Goal: Information Seeking & Learning: Learn about a topic

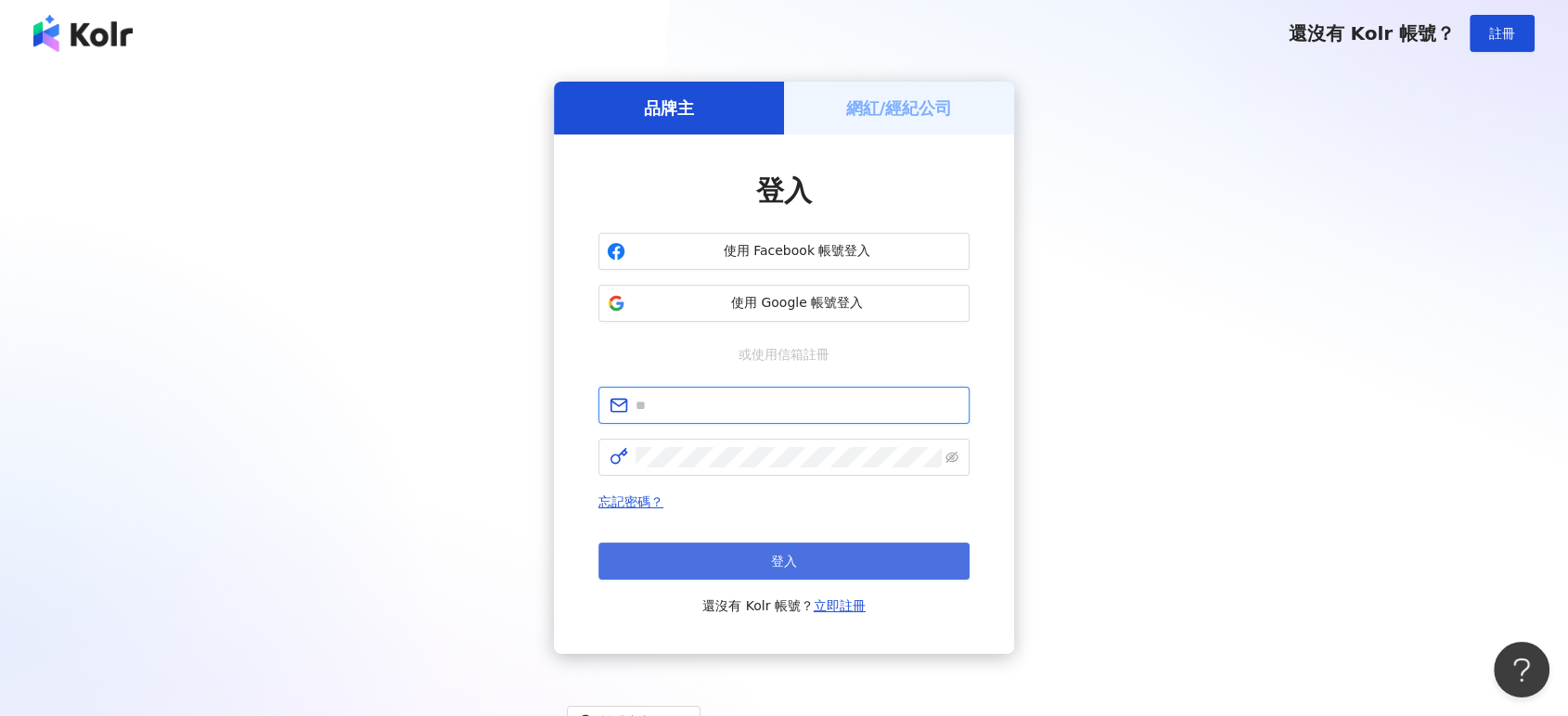
type input "**********"
click at [772, 566] on span "登入" at bounding box center [784, 561] width 26 height 14
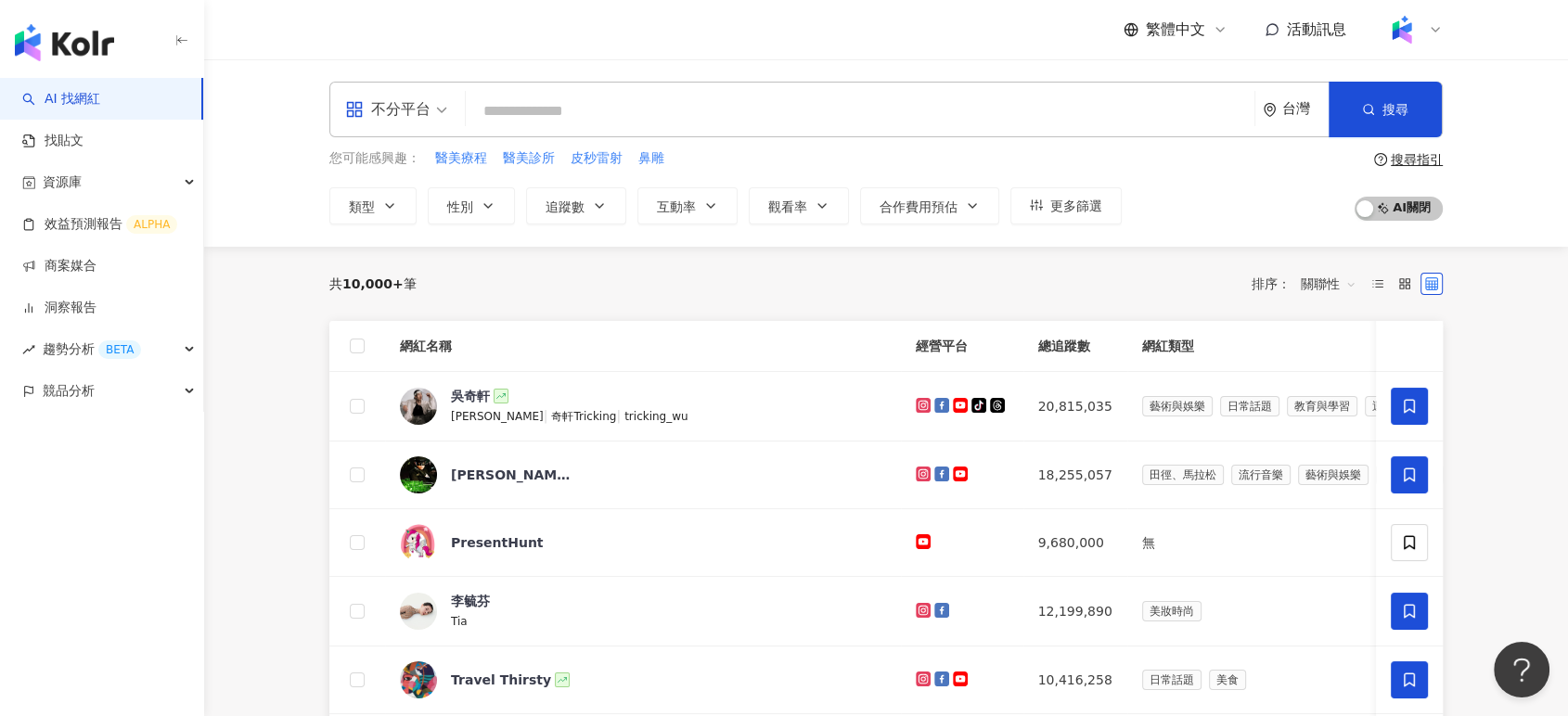
click at [694, 109] on input "search" at bounding box center [860, 111] width 774 height 36
paste input "****"
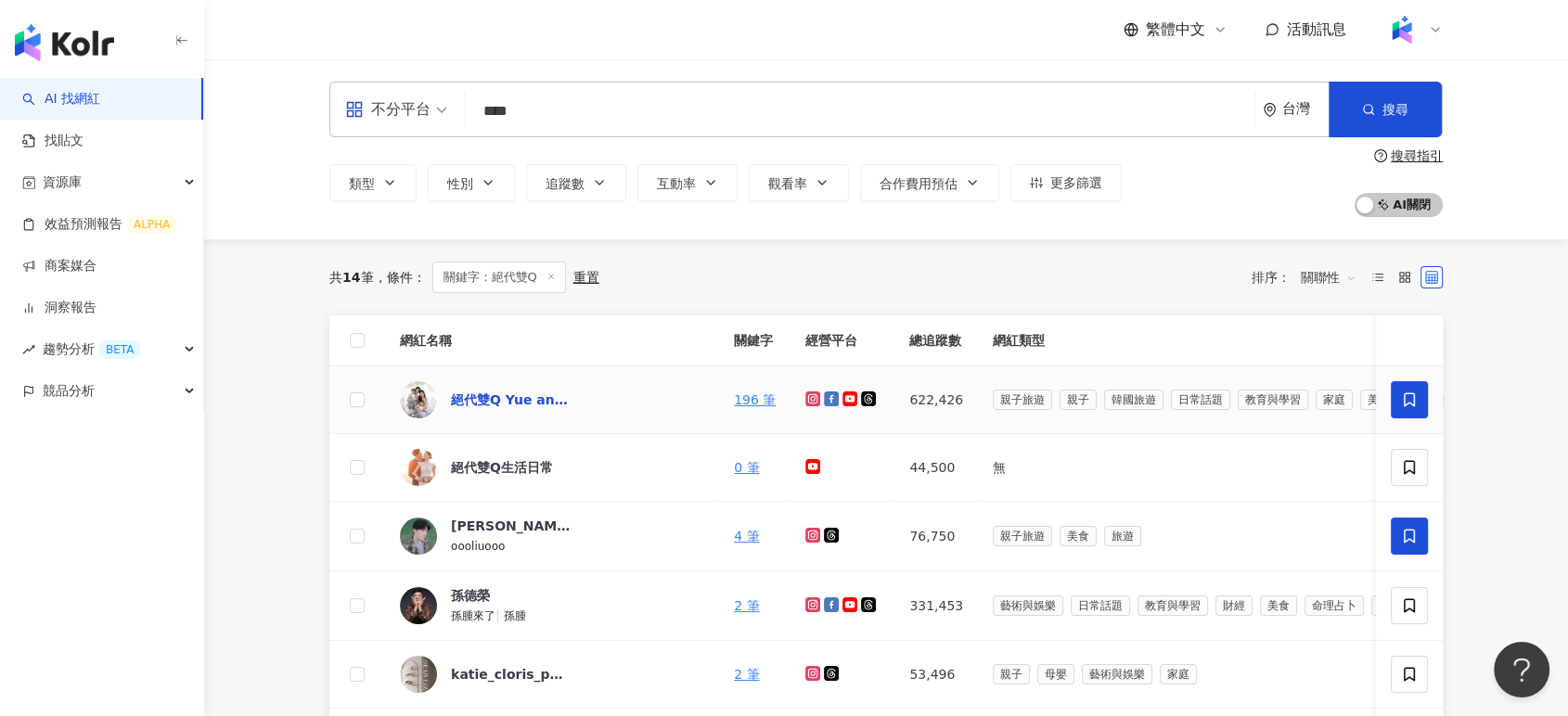
click at [520, 399] on div "絕代雙Q Yue and Wei" at bounding box center [510, 399] width 121 height 18
click at [534, 392] on div "絕代雙Q Yue and Wei" at bounding box center [510, 399] width 121 height 18
click at [611, 94] on input "****" at bounding box center [860, 111] width 774 height 36
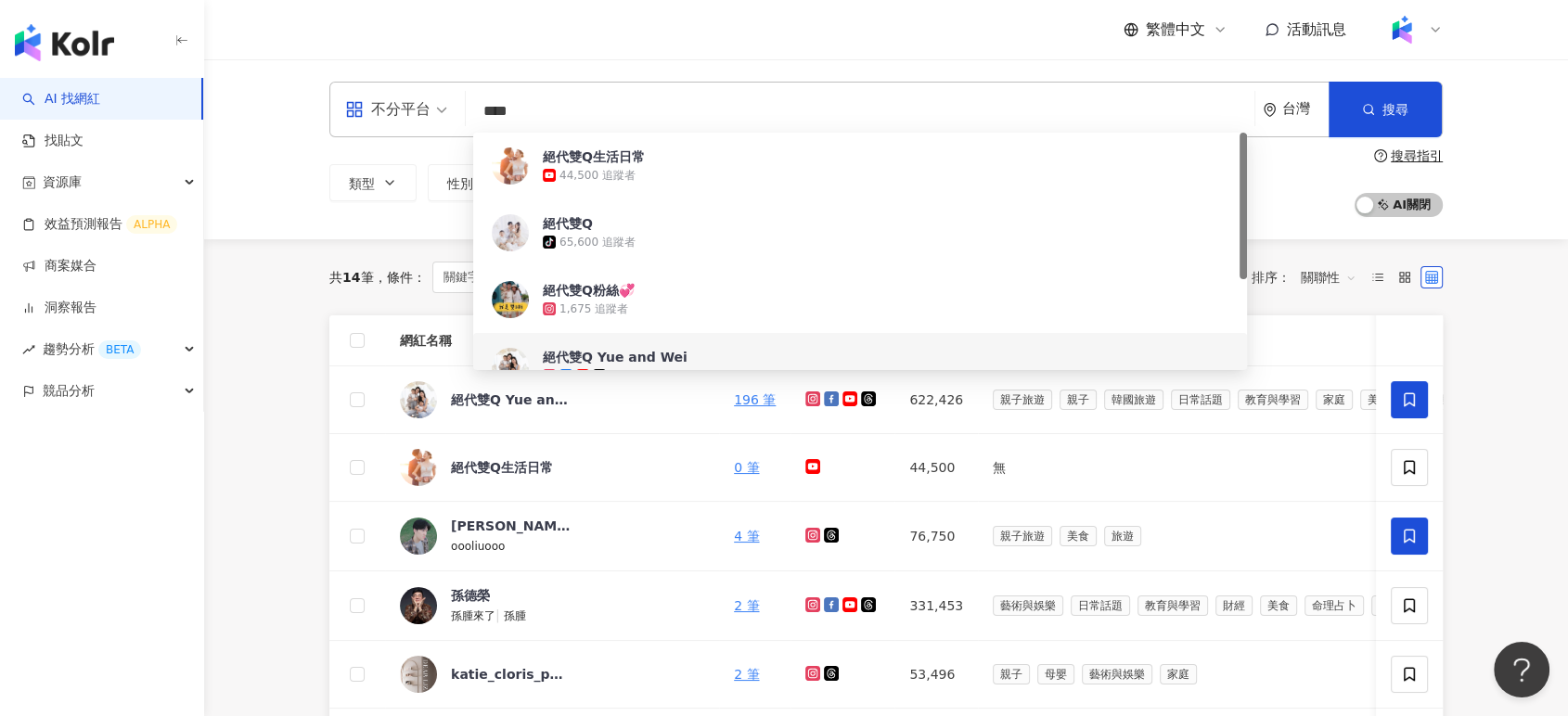
click at [609, 94] on input "****" at bounding box center [860, 111] width 774 height 36
paste input "**********"
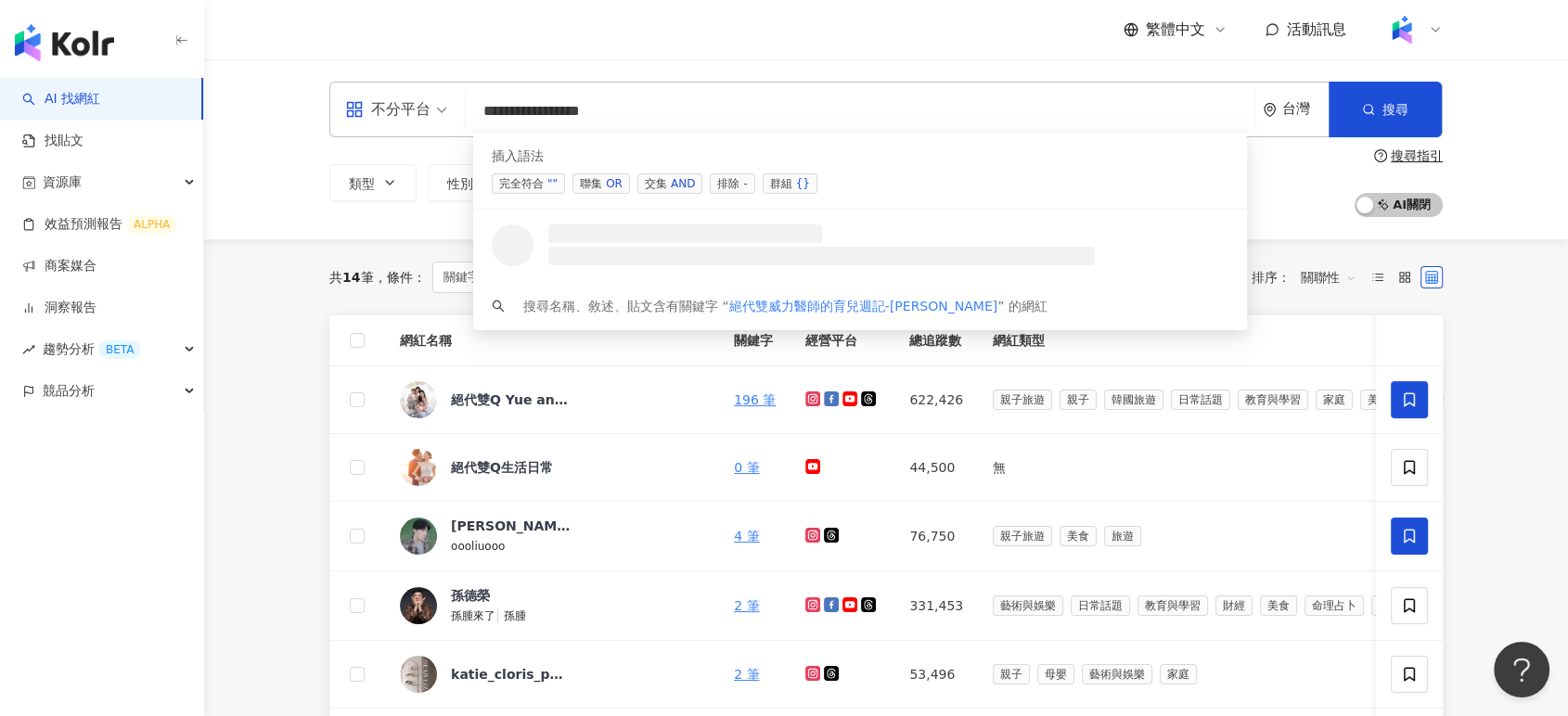
paste input "search"
type input "**********"
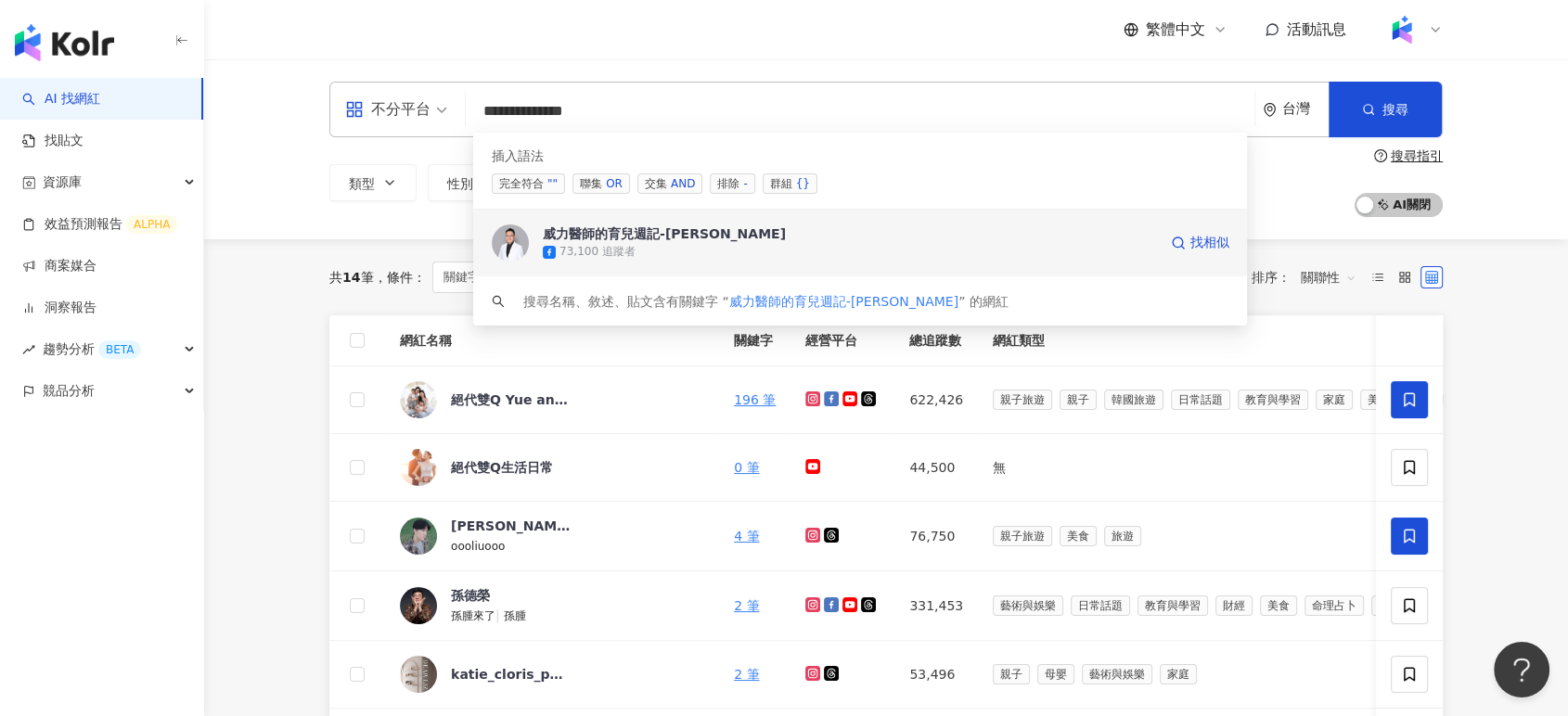
click at [720, 243] on div "73,100 追蹤者" at bounding box center [850, 252] width 615 height 18
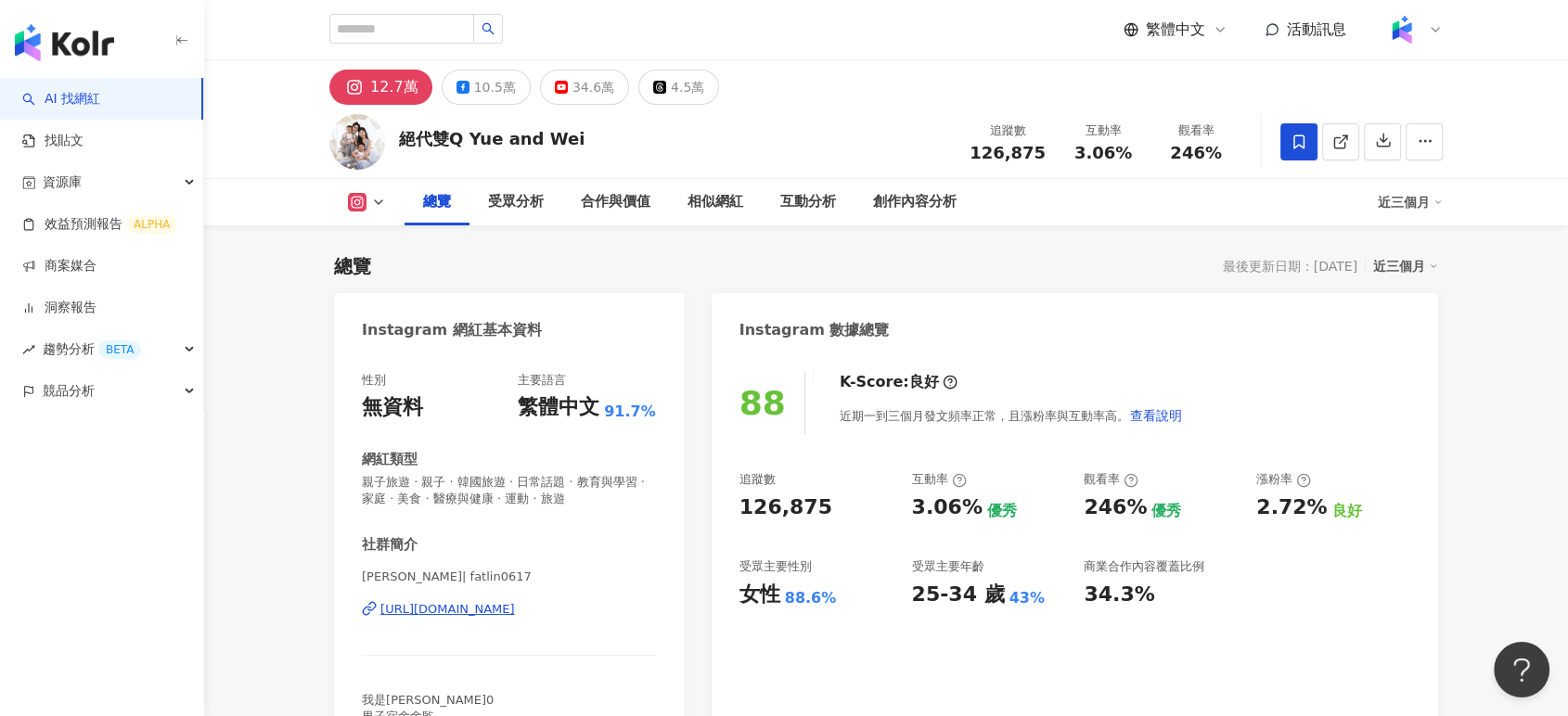
click at [982, 158] on span "126,875" at bounding box center [1007, 152] width 76 height 19
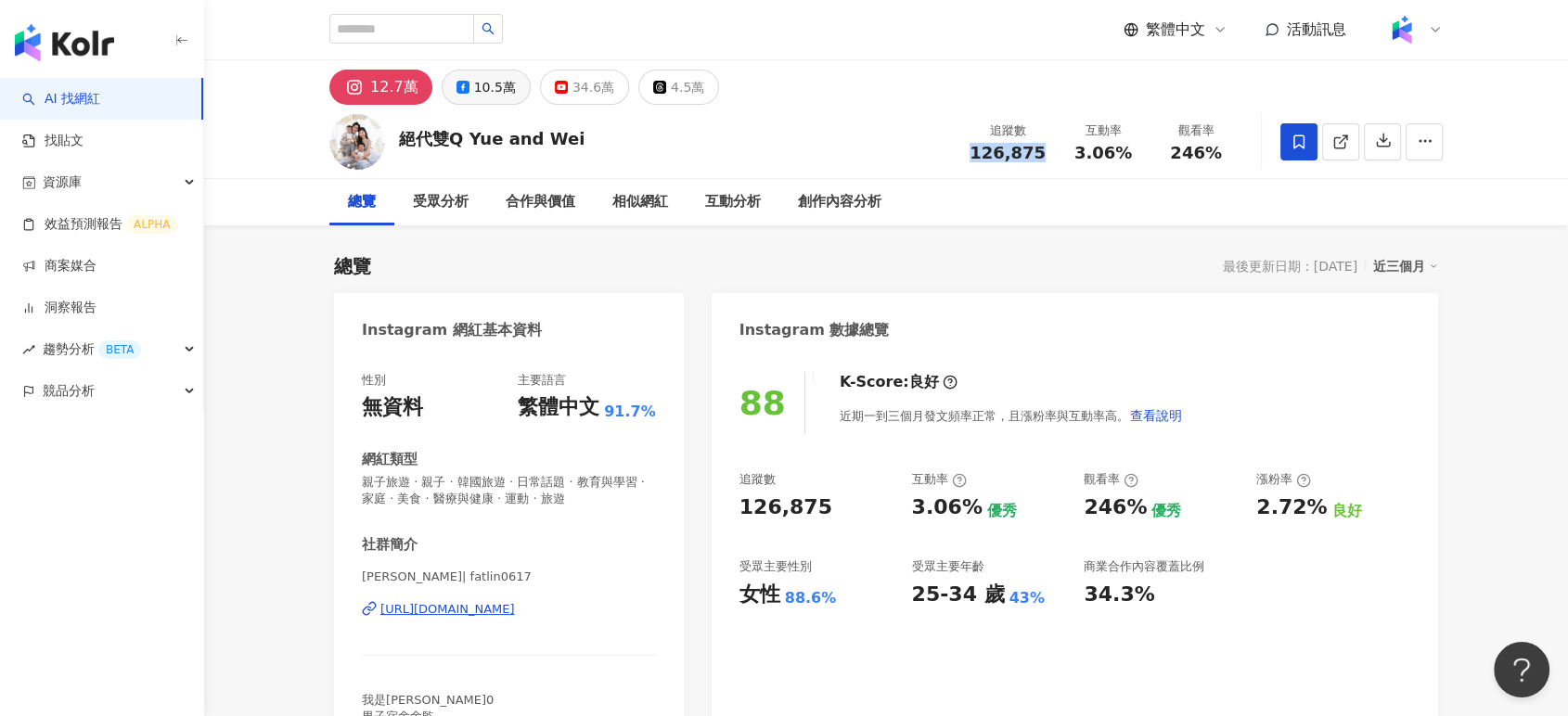
click at [487, 95] on div "10.5萬" at bounding box center [494, 87] width 41 height 26
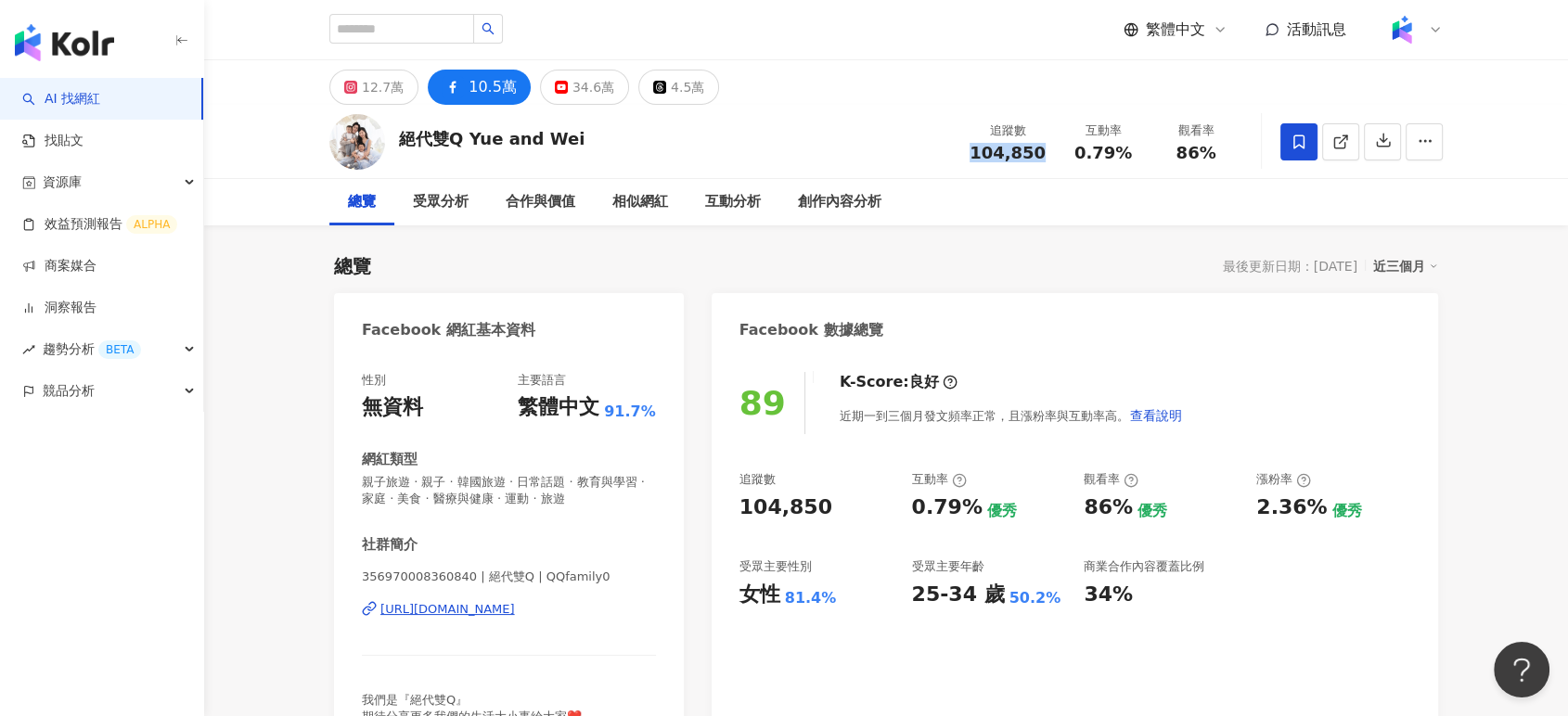
click at [469, 92] on div "10.5萬" at bounding box center [493, 87] width 48 height 26
click at [1333, 132] on span at bounding box center [1340, 142] width 16 height 19
click at [401, 95] on button "12.7萬" at bounding box center [373, 87] width 89 height 36
click at [359, 82] on button "12.7萬" at bounding box center [373, 87] width 89 height 36
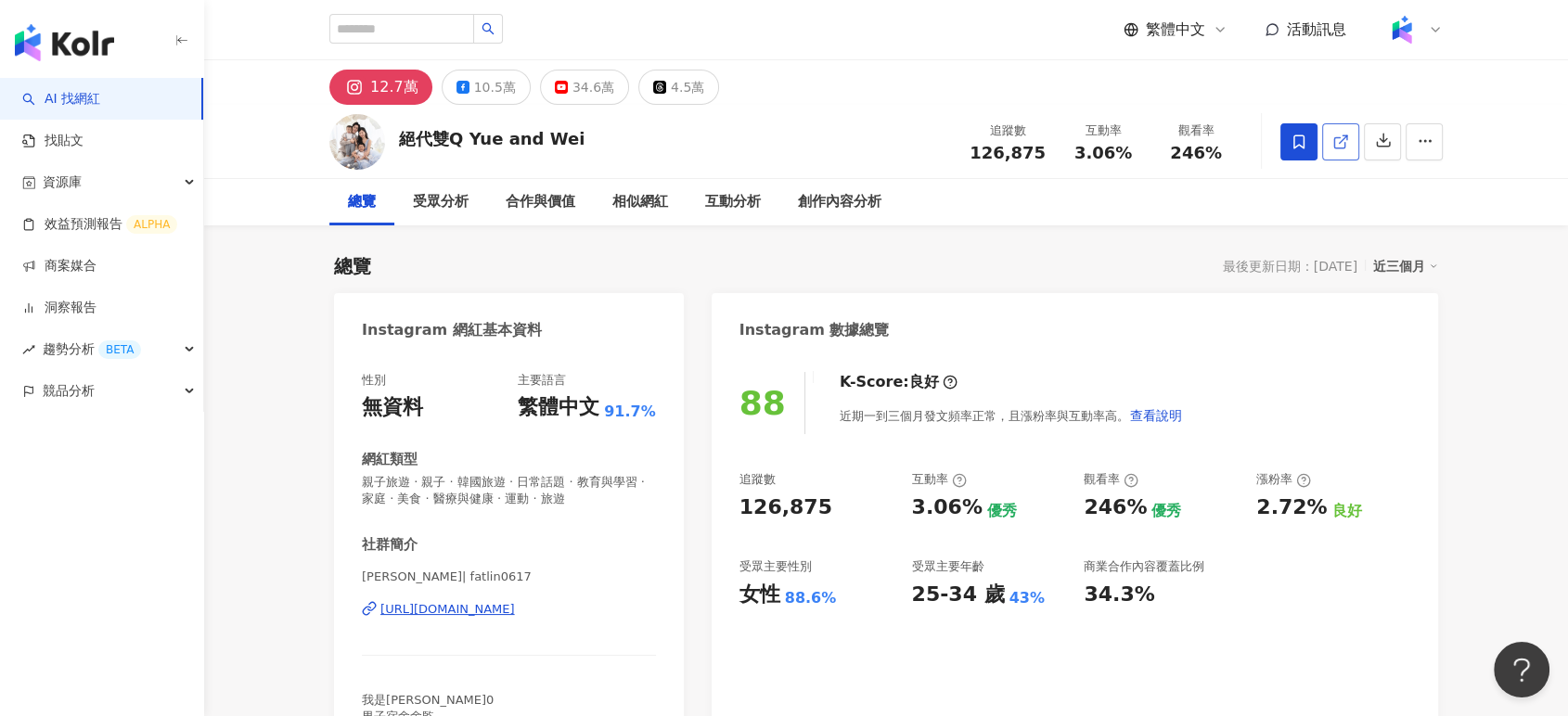
click at [1341, 141] on line at bounding box center [1344, 139] width 8 height 8
click at [487, 86] on div "10.5萬" at bounding box center [494, 87] width 41 height 26
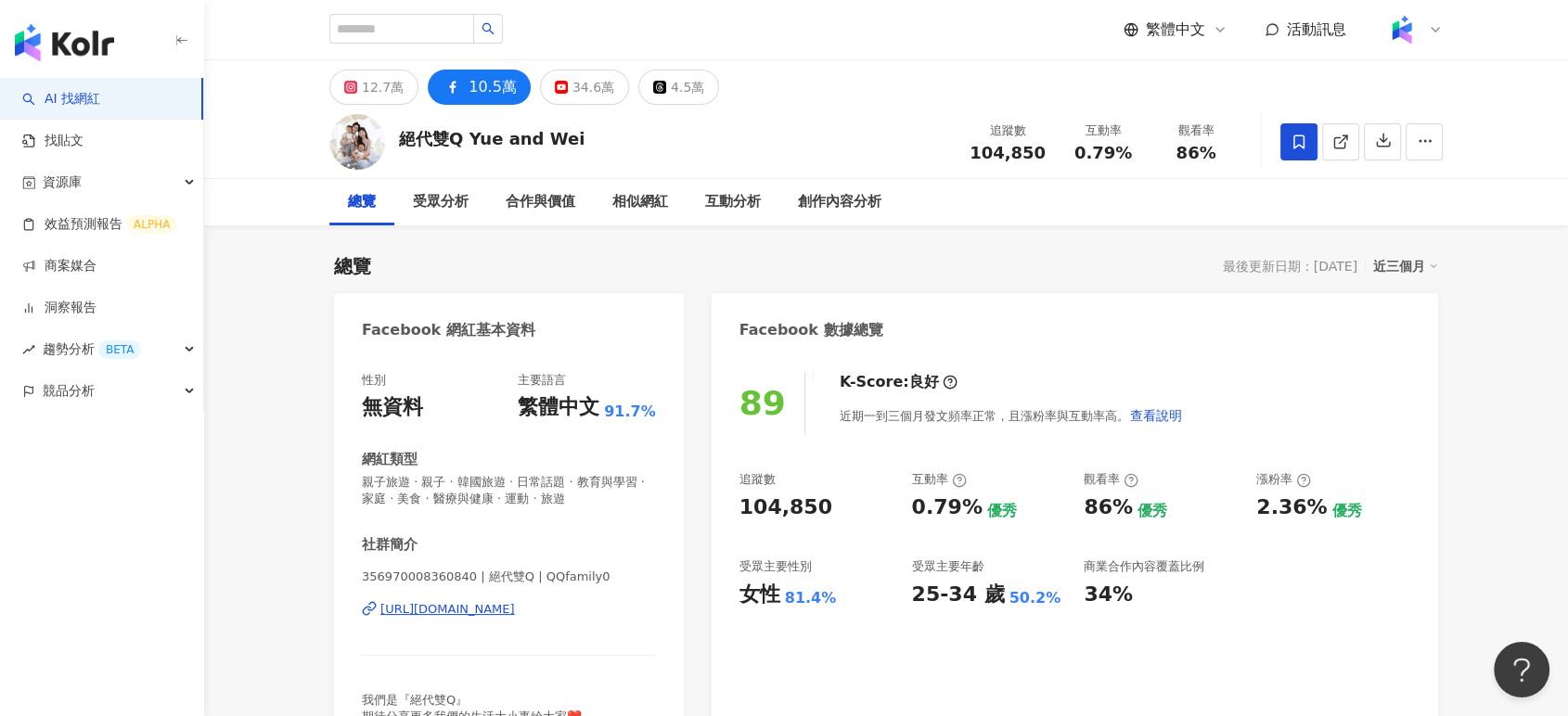
click at [1009, 159] on span "104,850" at bounding box center [1007, 152] width 76 height 19
click at [1009, 158] on span "104,850" at bounding box center [1007, 152] width 76 height 19
click at [1229, 154] on div "86%" at bounding box center [1196, 152] width 70 height 18
drag, startPoint x: 1228, startPoint y: 152, endPoint x: 1083, endPoint y: 138, distance: 145.7
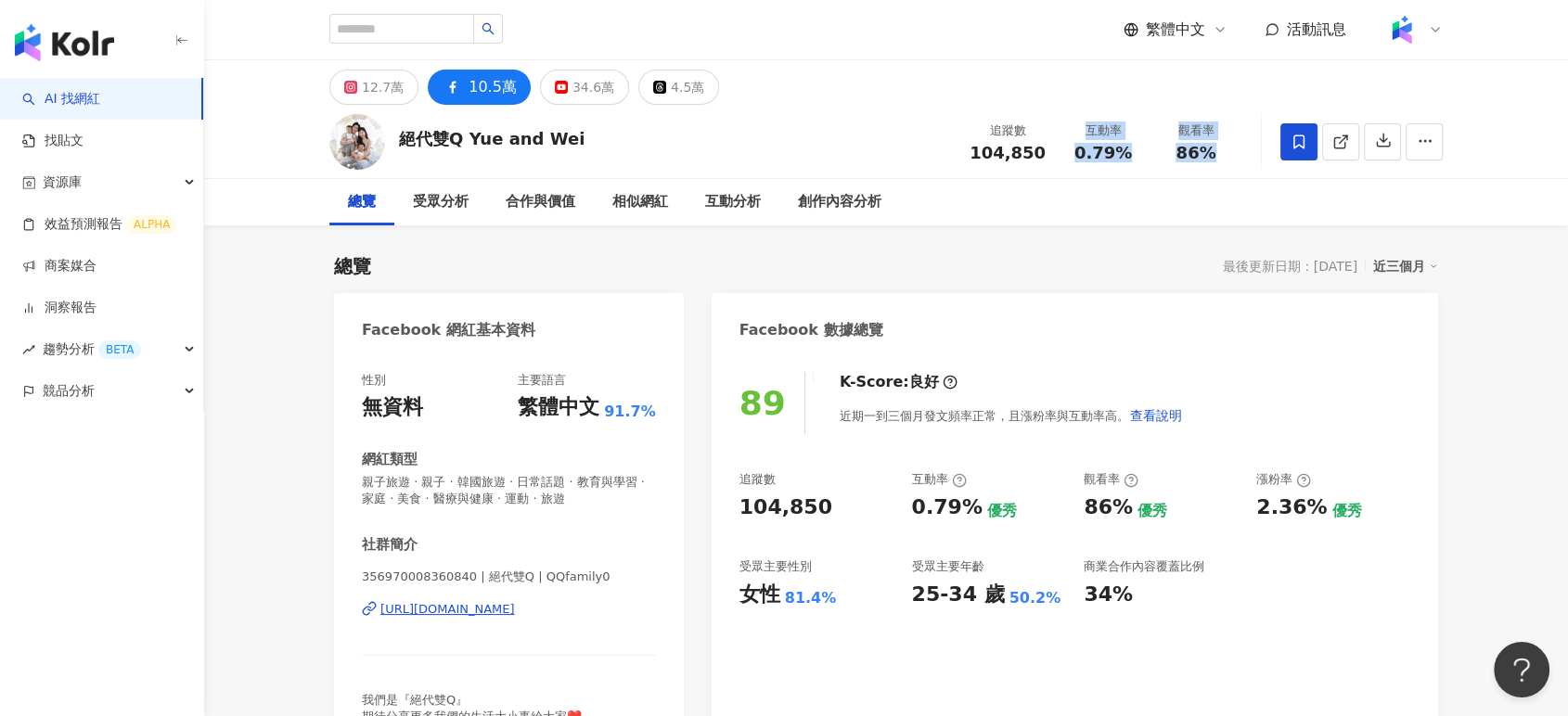
click at [1083, 138] on div "追蹤數 104,850 互動率 0.79% 觀看率 86%" at bounding box center [1100, 141] width 284 height 55
copy div "互動率 0.79% 觀看率 86%"
drag, startPoint x: 1245, startPoint y: 509, endPoint x: 1394, endPoint y: 516, distance: 149.2
click at [1394, 516] on div "追蹤數 104,850 互動率 0.79% 優秀 觀看率 86% 優秀 漲粉率 2.36% 優秀 受眾主要性別 女性 81.4% 受眾主要年齡 25-34 歲…" at bounding box center [1074, 539] width 671 height 137
copy div "優秀 漲粉率 2.36% 優秀"
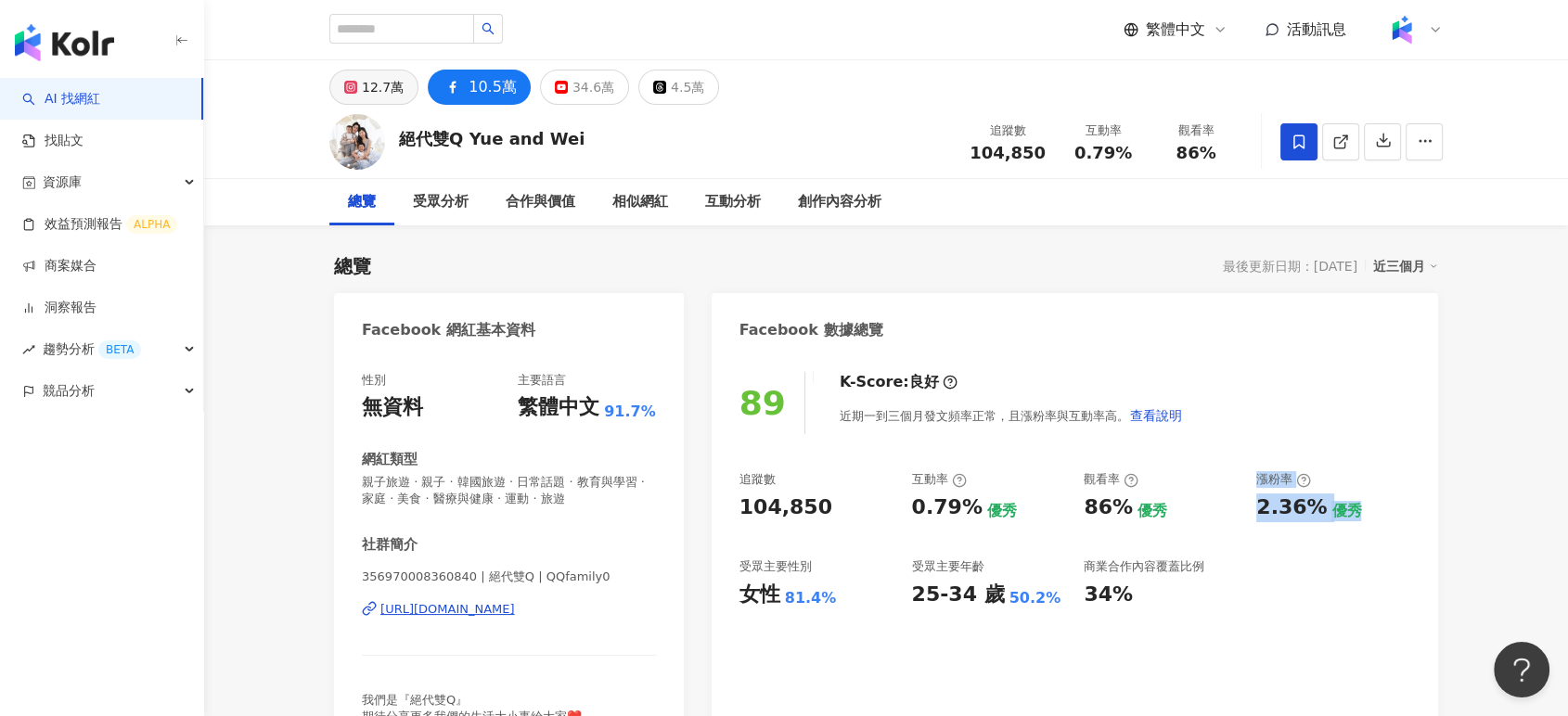
click at [397, 88] on div "12.7萬" at bounding box center [382, 87] width 41 height 26
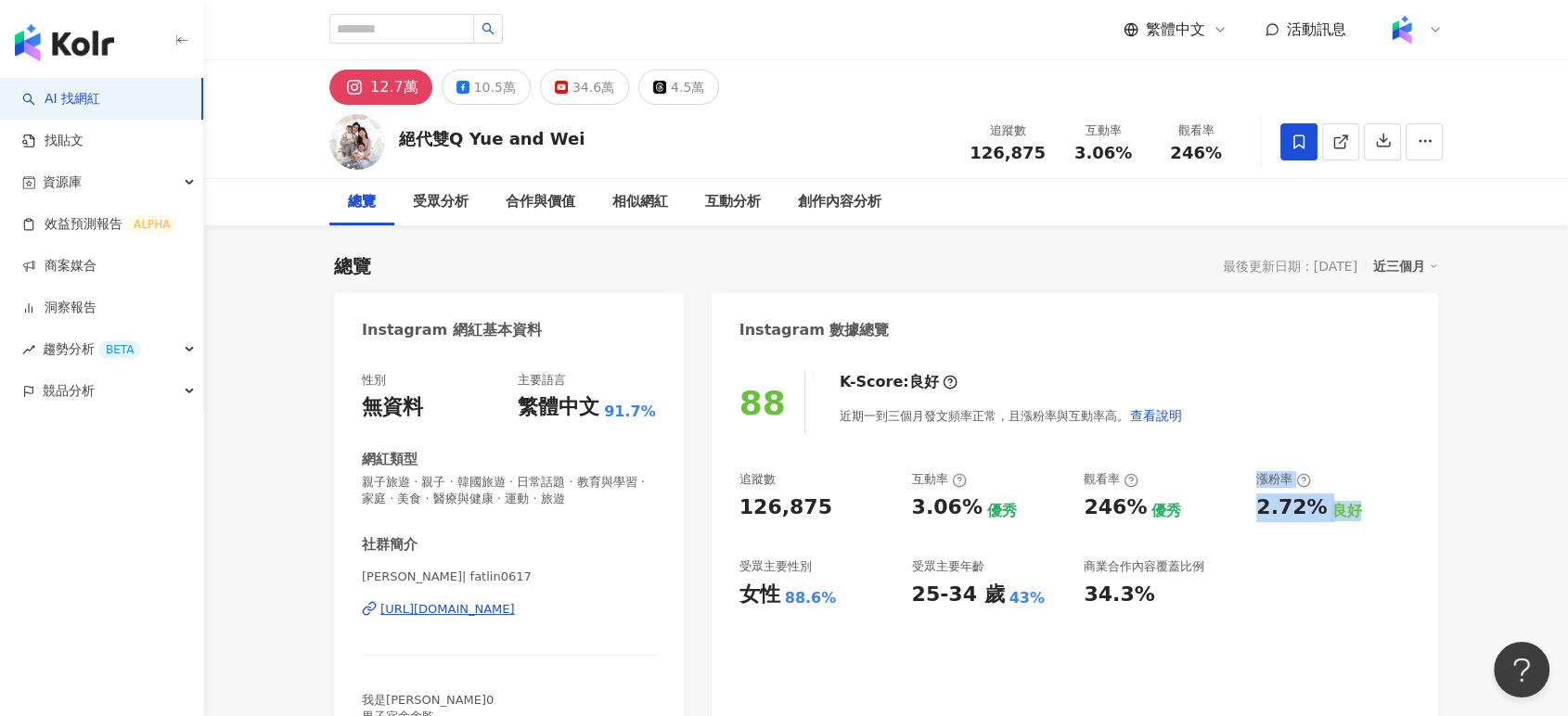
click at [906, 481] on div "追蹤數 126,875 互動率 3.06% 優秀 觀看率 246% 優秀 漲粉率 2.72% 良好 受眾主要性別 女性 88.6% 受眾主要年齡 25-34 …" at bounding box center [1074, 539] width 671 height 137
drag, startPoint x: 988, startPoint y: 124, endPoint x: 1230, endPoint y: 159, distance: 244.5
click at [1230, 159] on div "追蹤數 126,875 互動率 3.06% 觀看率 246%" at bounding box center [1100, 141] width 284 height 55
copy div "追蹤數 126,875 互動率 3.06% 觀看率 246%"
drag, startPoint x: 1254, startPoint y: 509, endPoint x: 1269, endPoint y: 221, distance: 288.4
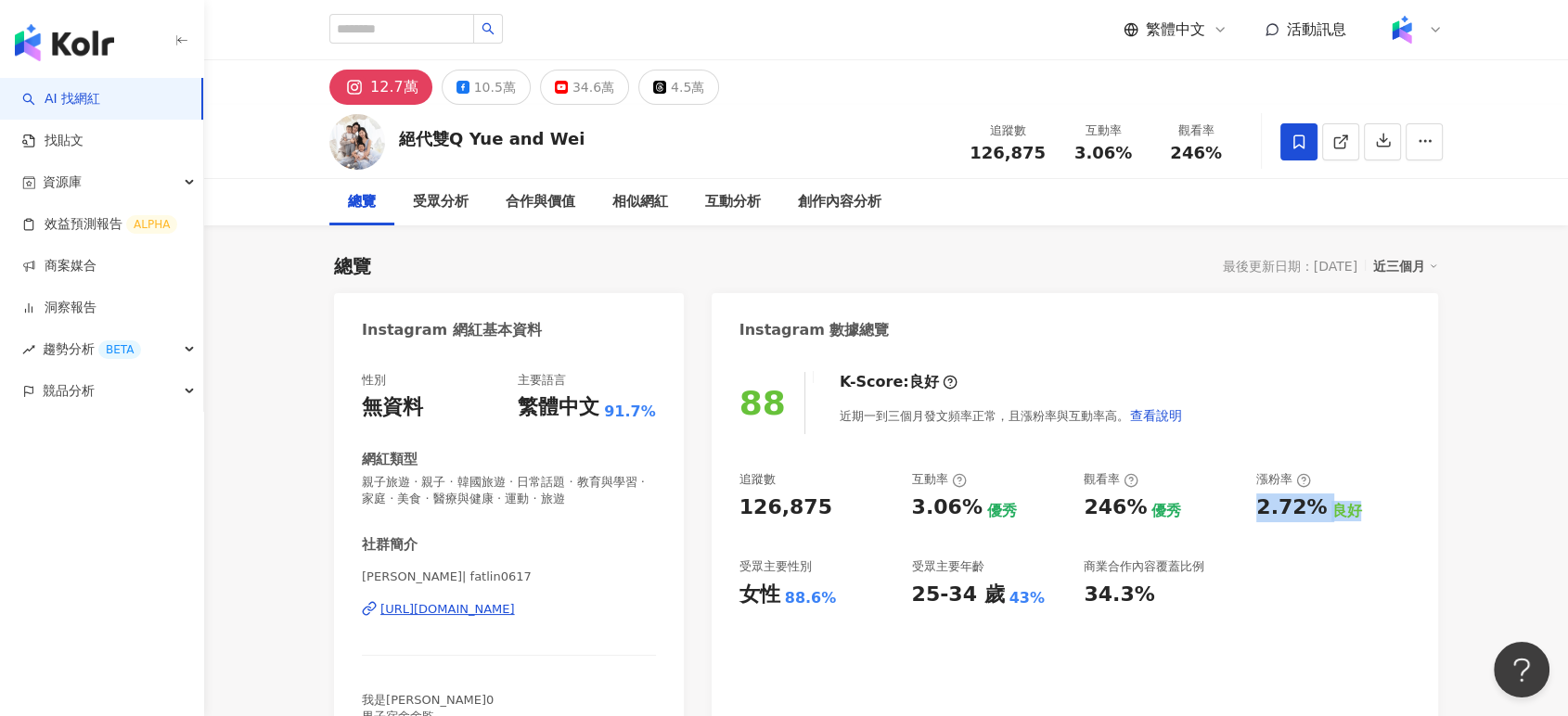
click at [1356, 517] on div "追蹤數 126,875 互動率 3.06% 優秀 觀看率 246% 優秀 漲粉率 2.72% 良好 受眾主要性別 女性 88.6% 受眾主要年齡 25-34 …" at bounding box center [1074, 539] width 671 height 137
copy div "2.72% 良好"
click at [474, 25] on input "search" at bounding box center [401, 28] width 145 height 30
paste input "***"
type input "***"
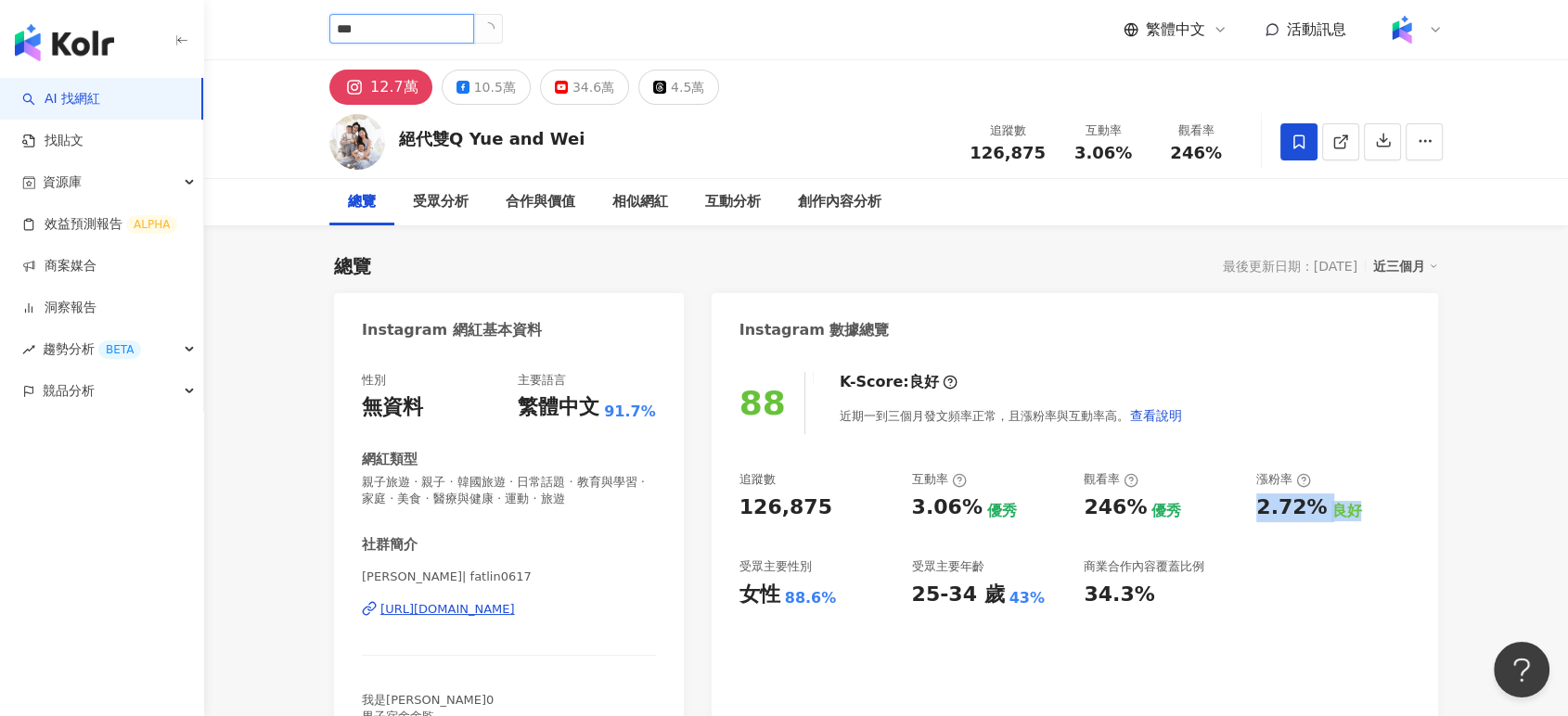
click at [474, 21] on input "***" at bounding box center [401, 28] width 145 height 30
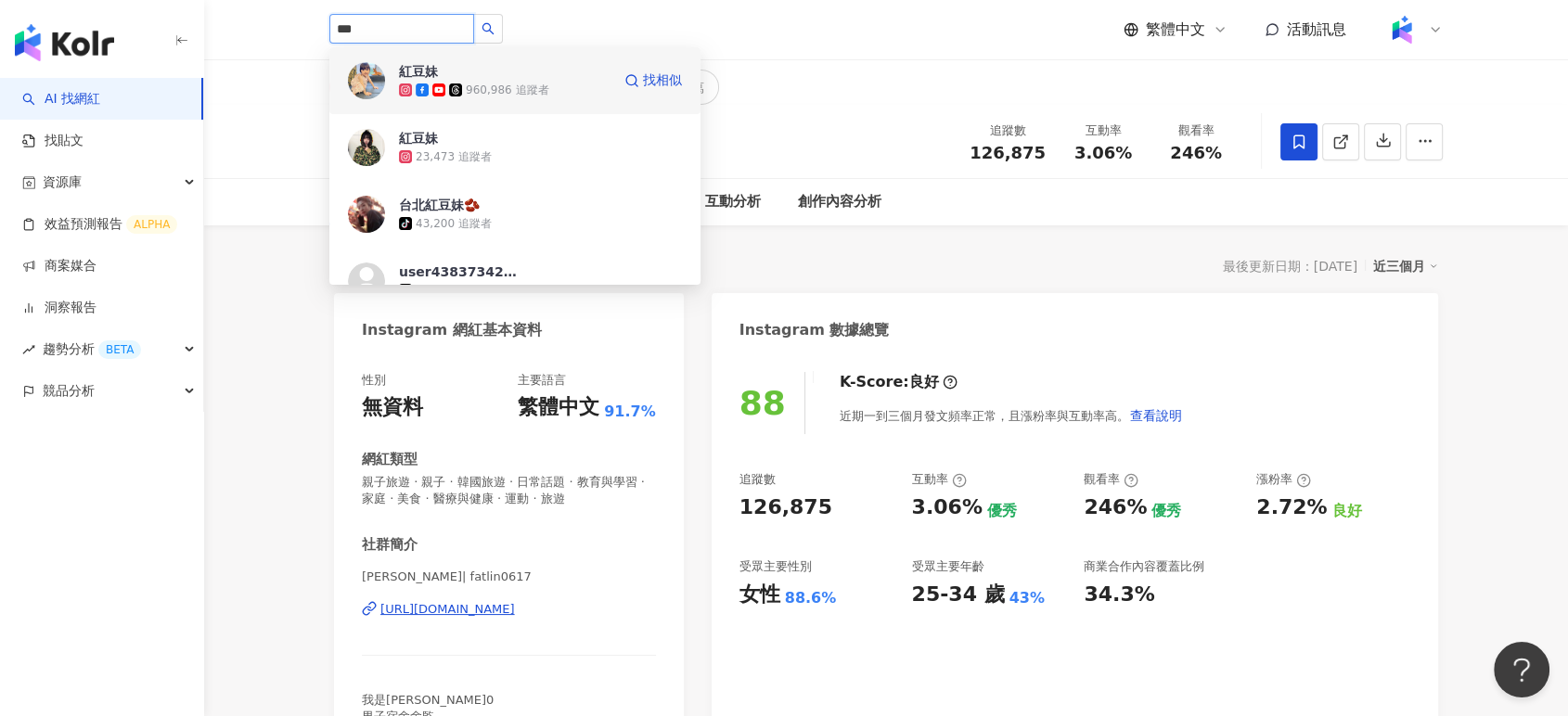
click at [494, 74] on span "紅豆妹" at bounding box center [458, 70] width 121 height 18
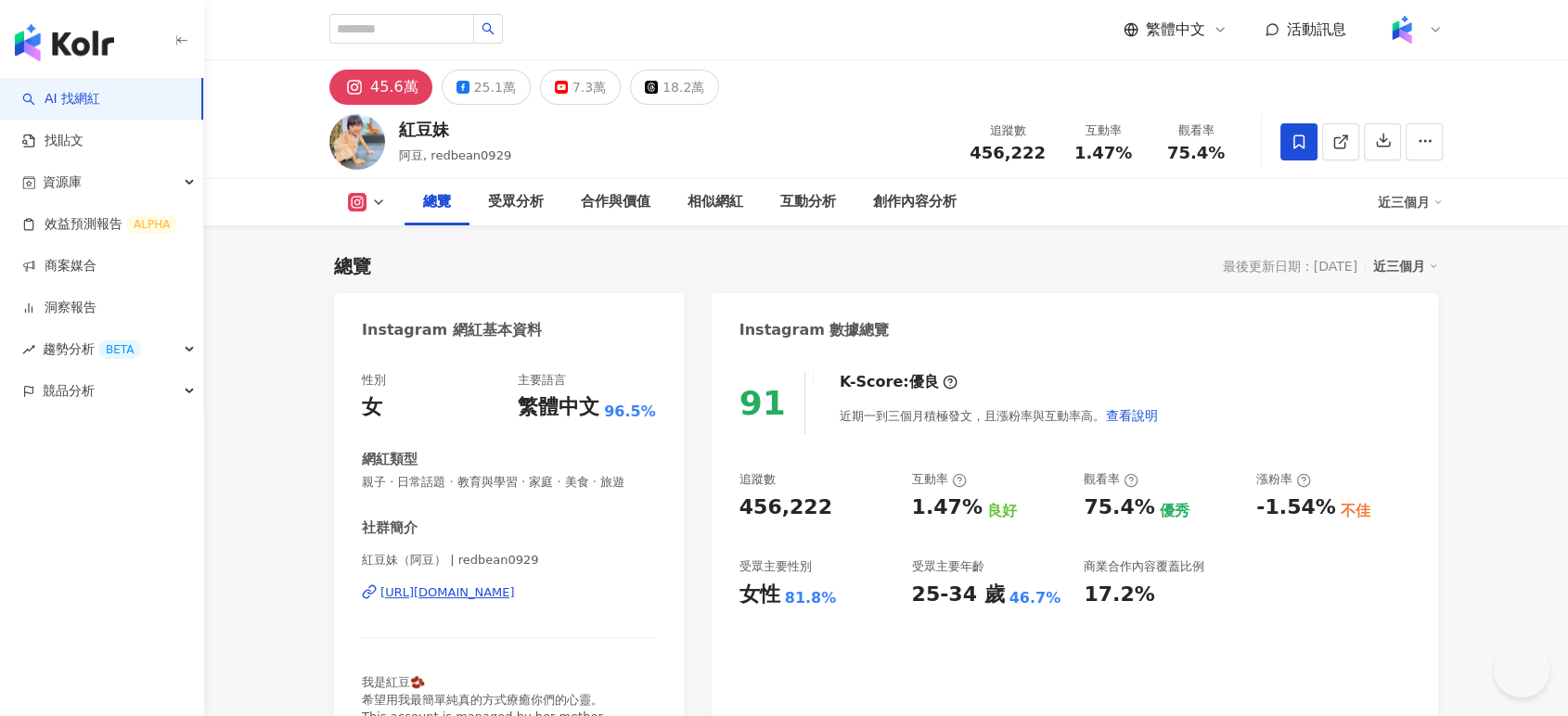
click at [1282, 145] on span at bounding box center [1299, 142] width 37 height 37
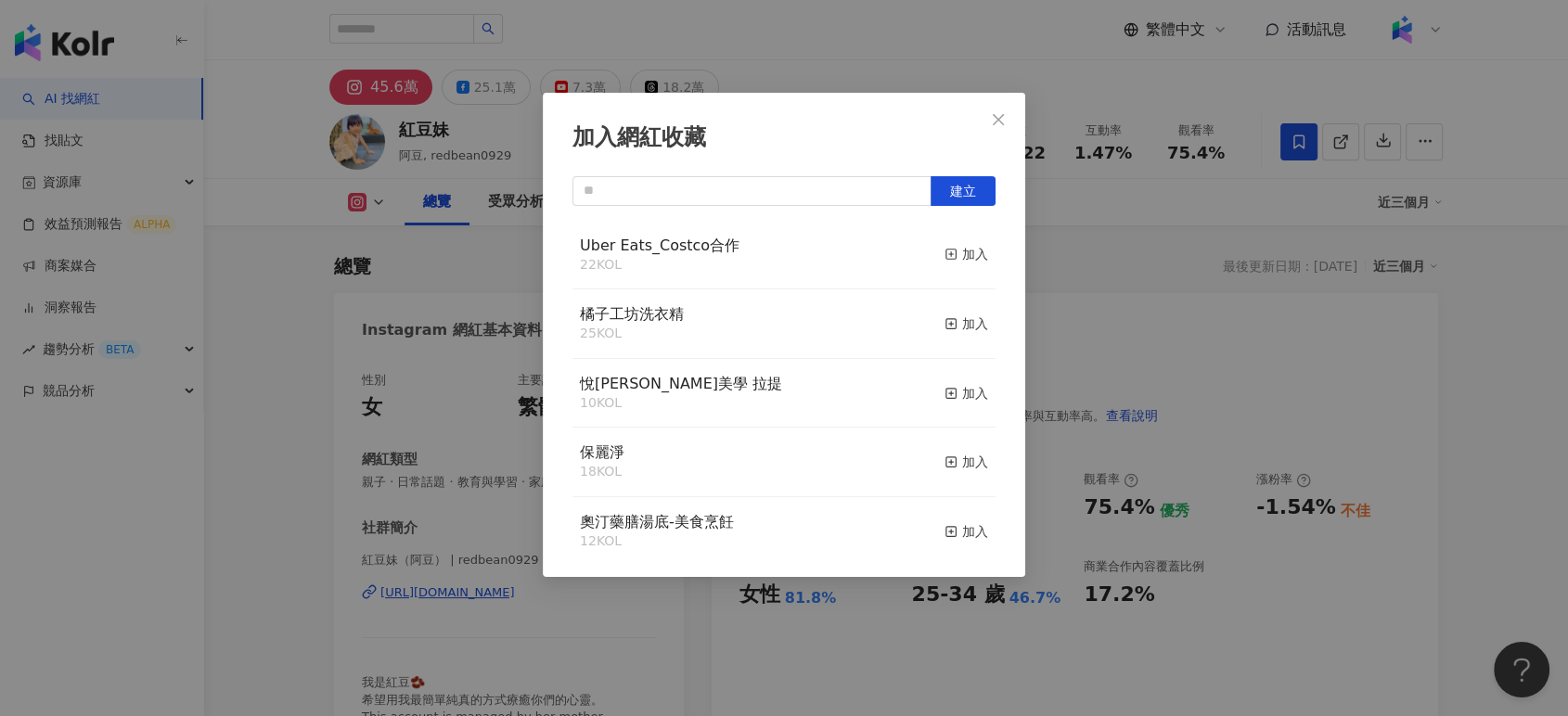
click at [950, 324] on div "加入" at bounding box center [966, 323] width 43 height 20
click at [1110, 69] on div "加入網紅收藏 建立 橘子工坊洗衣精 26 KOL 已加入 Uber Eats_Costco合作 22 KOL 加入 悅緹妍美學 拉提 10 KOL 加入 保麗…" at bounding box center [784, 358] width 1568 height 716
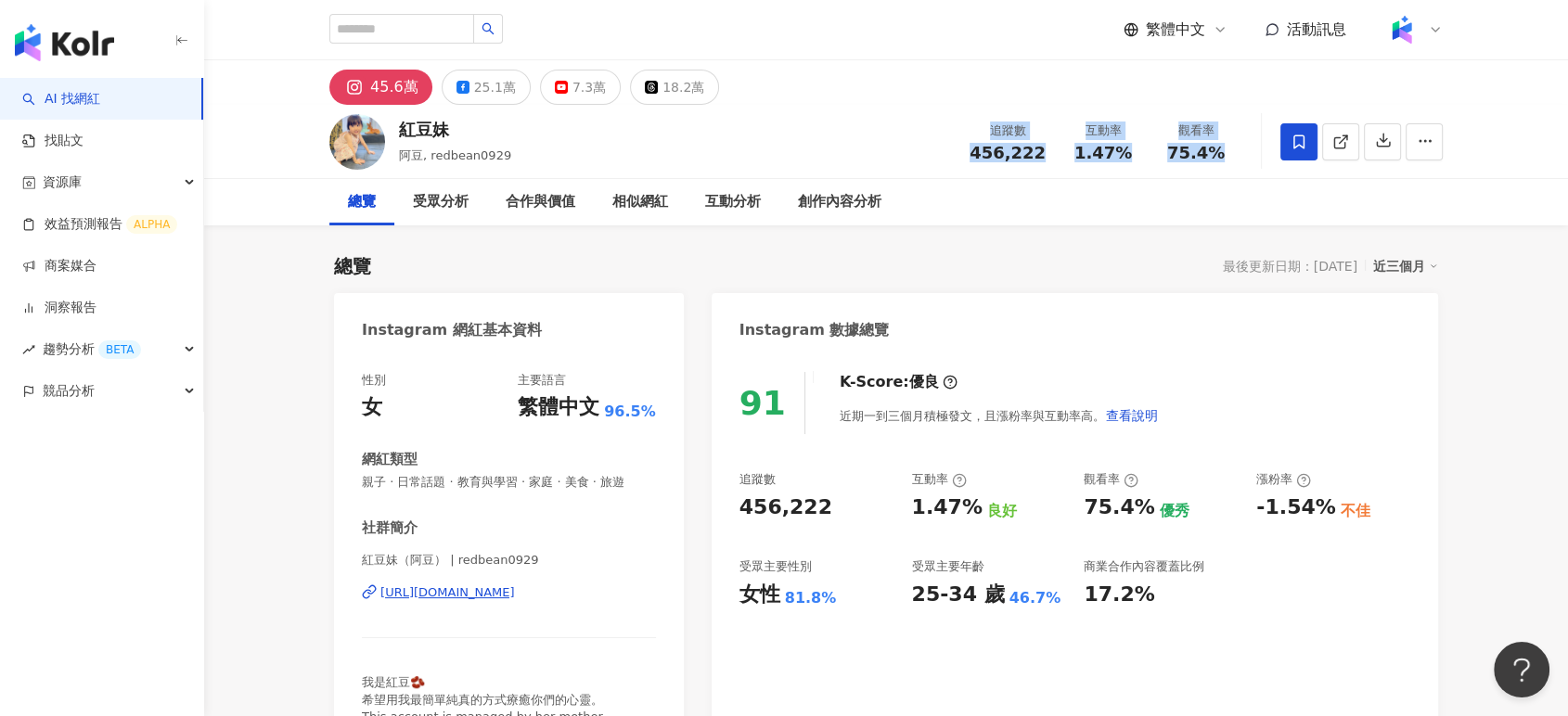
drag, startPoint x: 977, startPoint y: 128, endPoint x: 1221, endPoint y: 163, distance: 246.5
click at [1221, 163] on div "追蹤數 456,222 互動率 1.47% 觀看率 75.4%" at bounding box center [1100, 141] width 284 height 55
copy div "追蹤數 456,222 互動率 1.47% 觀看率 75.4%"
click at [1334, 141] on icon at bounding box center [1340, 141] width 16 height 16
click at [1262, 517] on div "-1.54%" at bounding box center [1296, 509] width 79 height 29
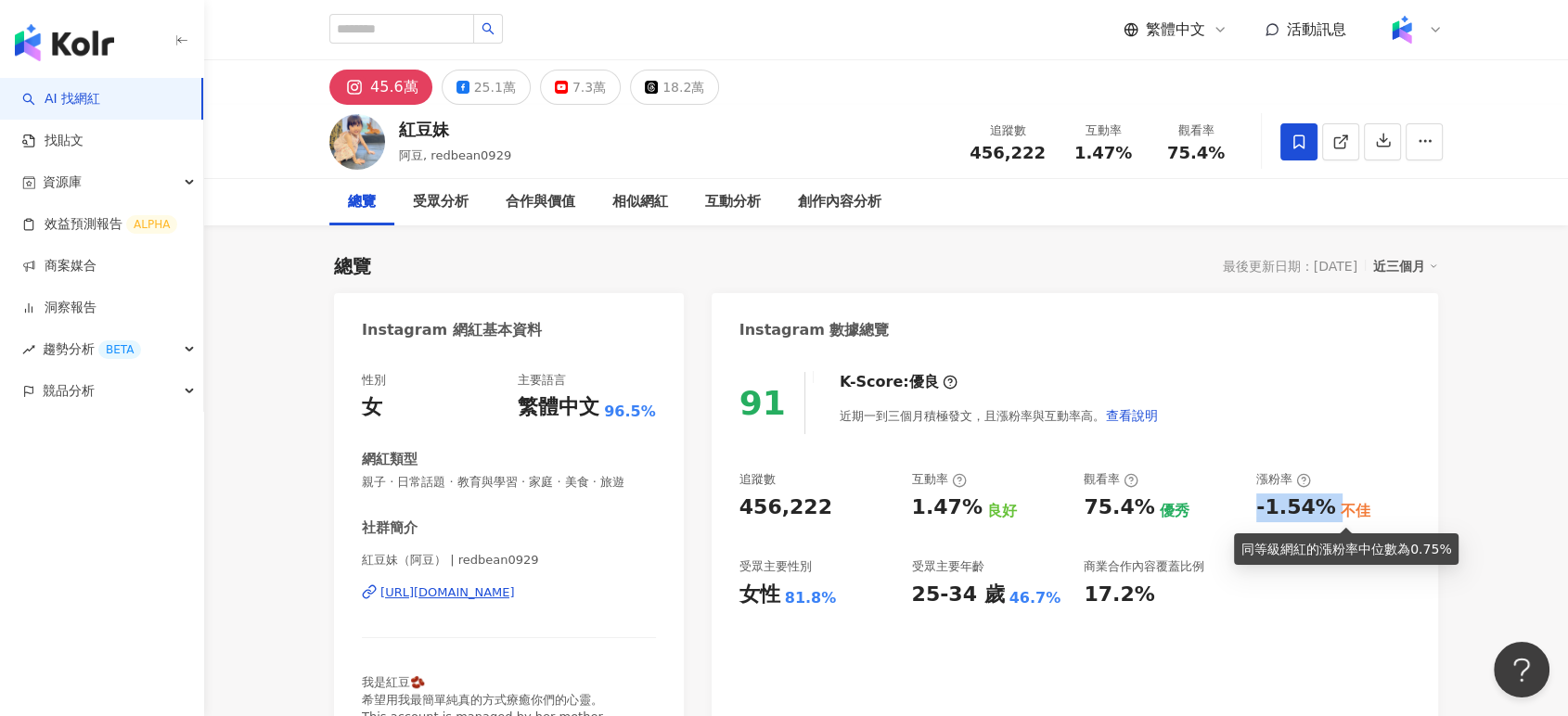
drag, startPoint x: 1259, startPoint y: 510, endPoint x: 1332, endPoint y: 505, distance: 73.2
click at [1332, 505] on div "-1.54% 不佳" at bounding box center [1334, 509] width 154 height 29
copy div "-1.54%"
click at [483, 95] on div "25.1萬" at bounding box center [494, 87] width 41 height 26
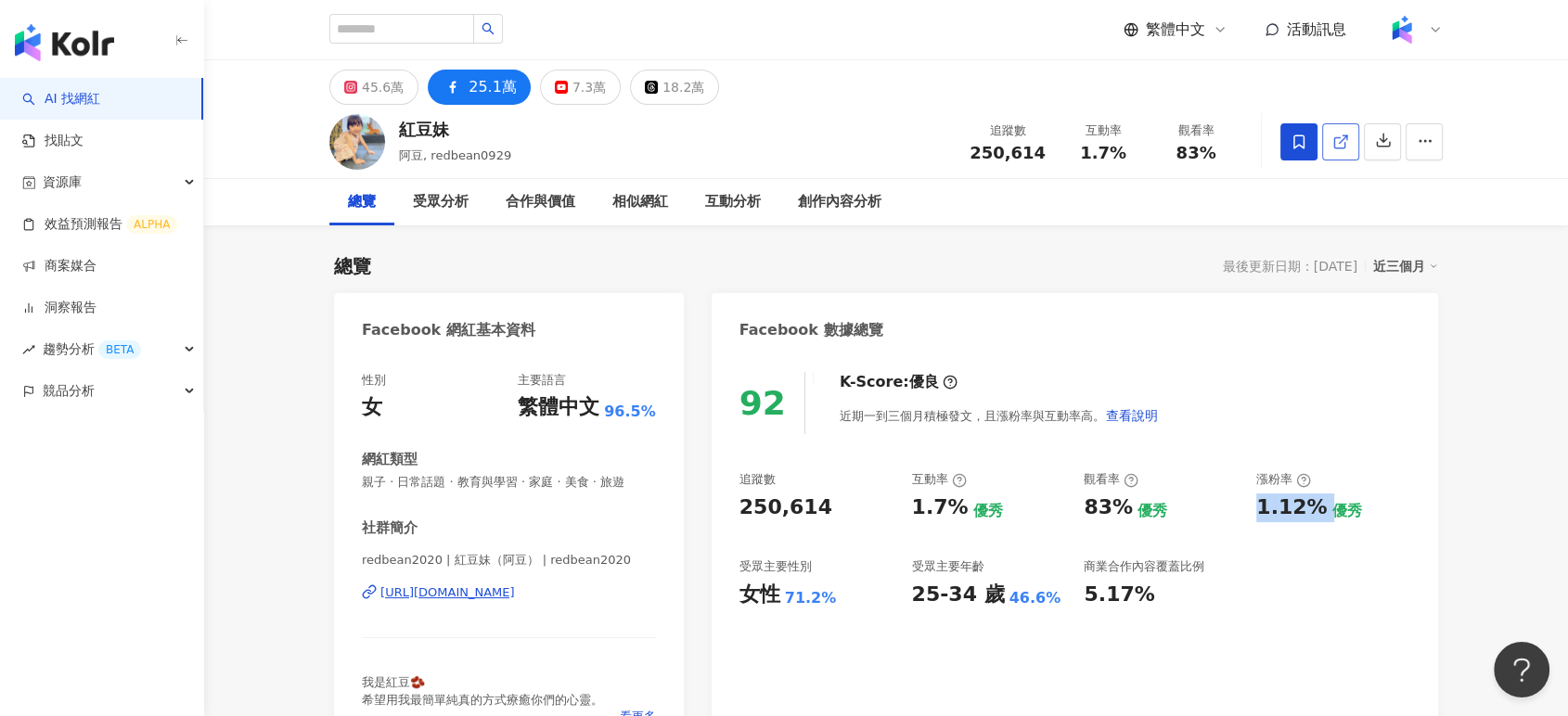
click at [1343, 146] on icon at bounding box center [1339, 142] width 11 height 11
drag, startPoint x: 968, startPoint y: 125, endPoint x: 1224, endPoint y: 157, distance: 258.0
click at [1224, 157] on div "追蹤數 250,614 互動率 1.7% 觀看率 83%" at bounding box center [1100, 141] width 284 height 55
copy div "追蹤數 250,614 互動率 1.7% 觀看率 83%"
drag, startPoint x: 1243, startPoint y: 510, endPoint x: 1313, endPoint y: 508, distance: 70.0
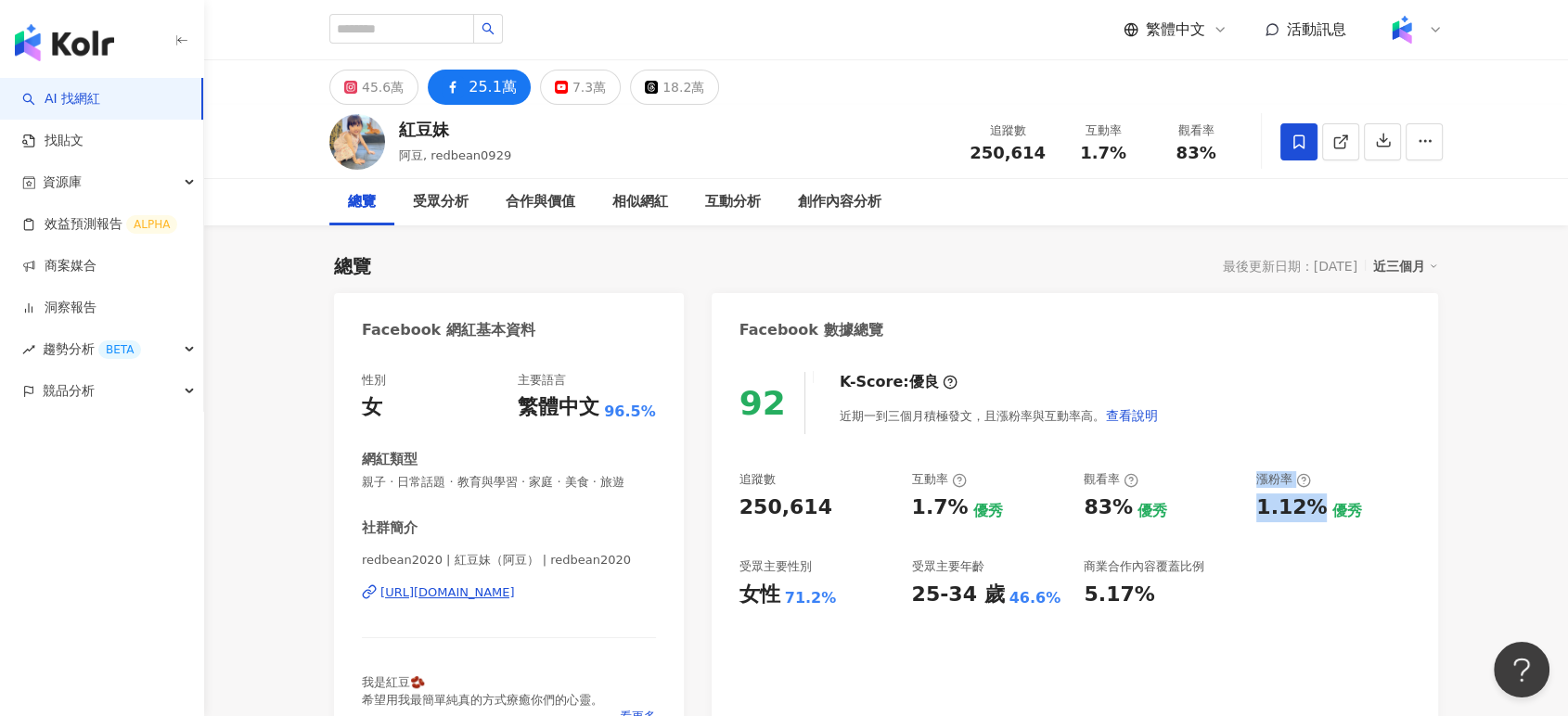
click at [1313, 508] on div "追蹤數 250,614 互動率 1.7% 優秀 觀看率 83% 優秀 漲粉率 1.12% 優秀 受眾主要性別 女性 71.2% 受眾主要年齡 25-34 歲 …" at bounding box center [1074, 539] width 671 height 137
copy div "優秀 漲粉率 1.12%"
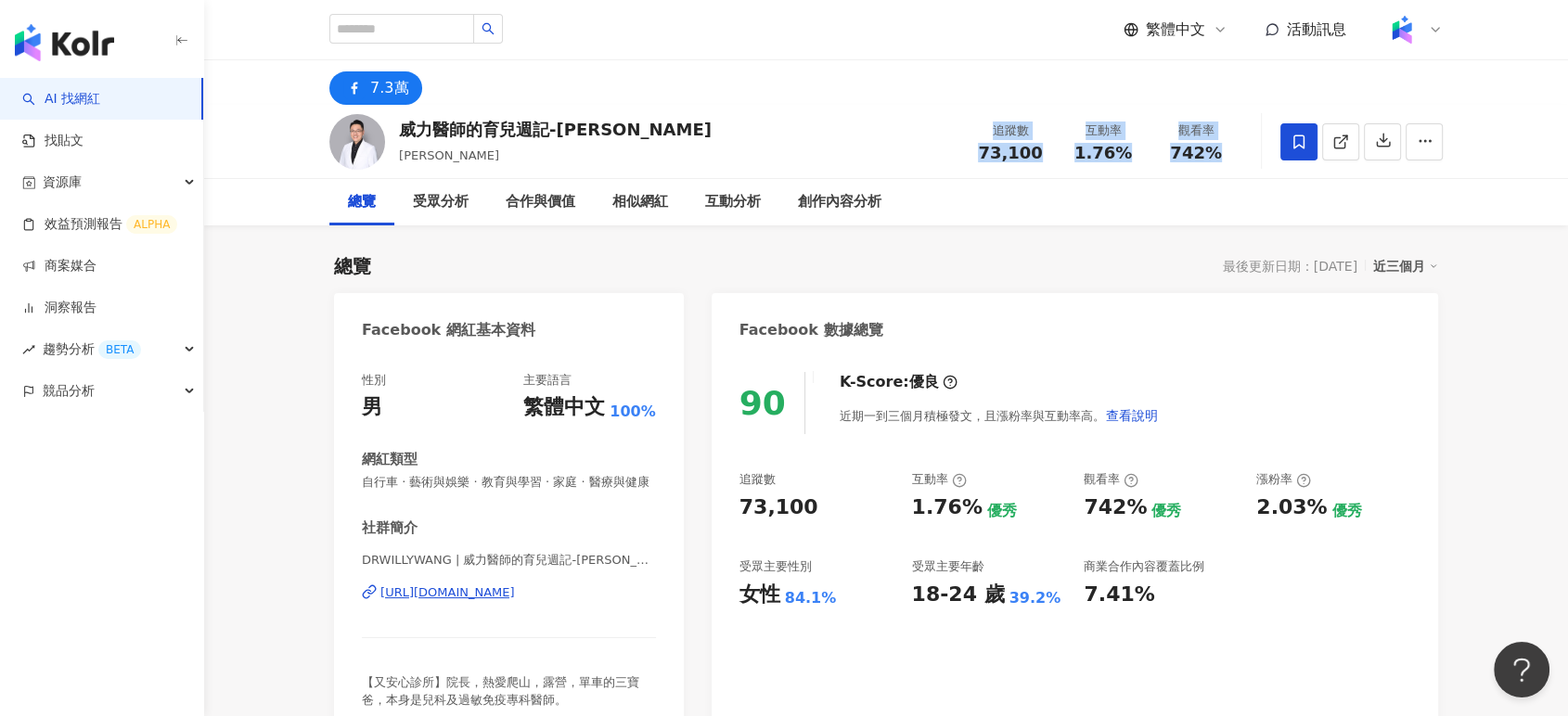
drag, startPoint x: 975, startPoint y: 126, endPoint x: 1228, endPoint y: 146, distance: 253.8
click at [1228, 146] on div "威力醫師的育兒週記-王韋力 Willy Wang 追蹤數 73,100 互動率 1.76% 觀看率 742%" at bounding box center [886, 142] width 1188 height 73
copy div "追蹤數 73,100 互動率 1.76% 觀看率 742%"
drag, startPoint x: 1246, startPoint y: 495, endPoint x: 1321, endPoint y: 509, distance: 76.3
click at [1321, 509] on div "追蹤數 73,100 互動率 1.76% 優秀 觀看率 742% 優秀 漲粉率 2.03% 優秀 受眾主要性別 女性 84.1% 受眾主要年齡 18-24 歲…" at bounding box center [1074, 539] width 671 height 137
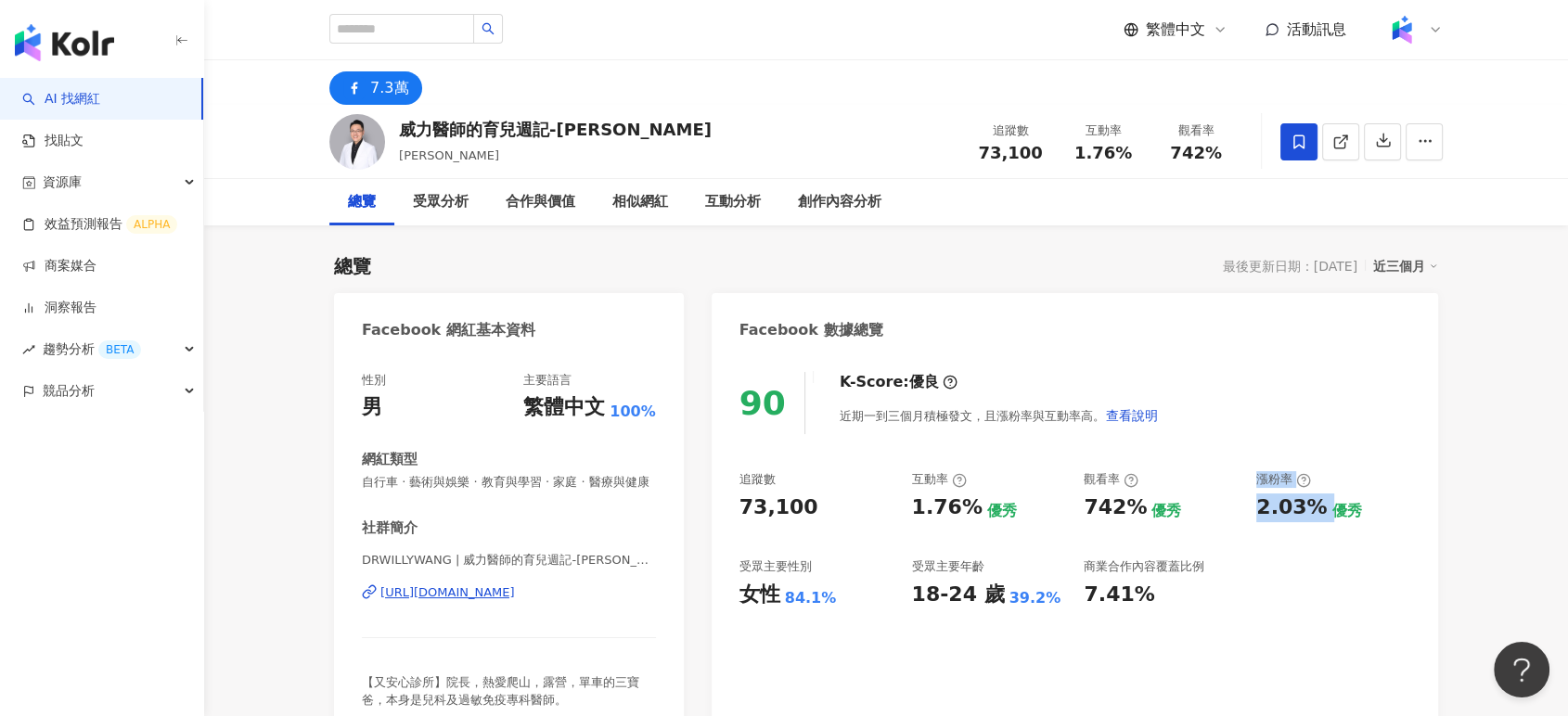
copy div "優秀 漲粉率 2.03%"
click at [428, 130] on div "威力醫師的育兒週記-王韋力" at bounding box center [555, 129] width 313 height 23
click at [377, 36] on input "search" at bounding box center [401, 28] width 145 height 30
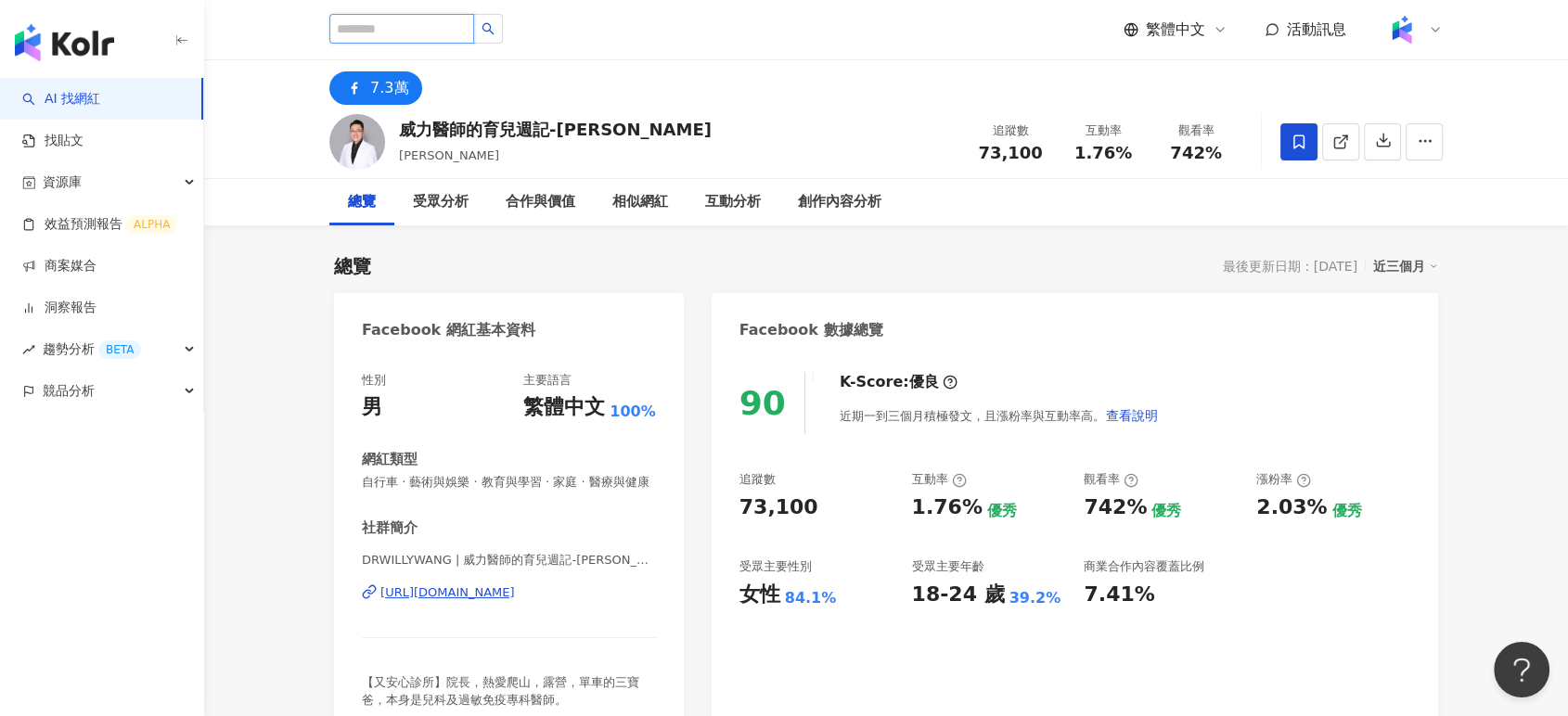
paste input "**********"
type input "**********"
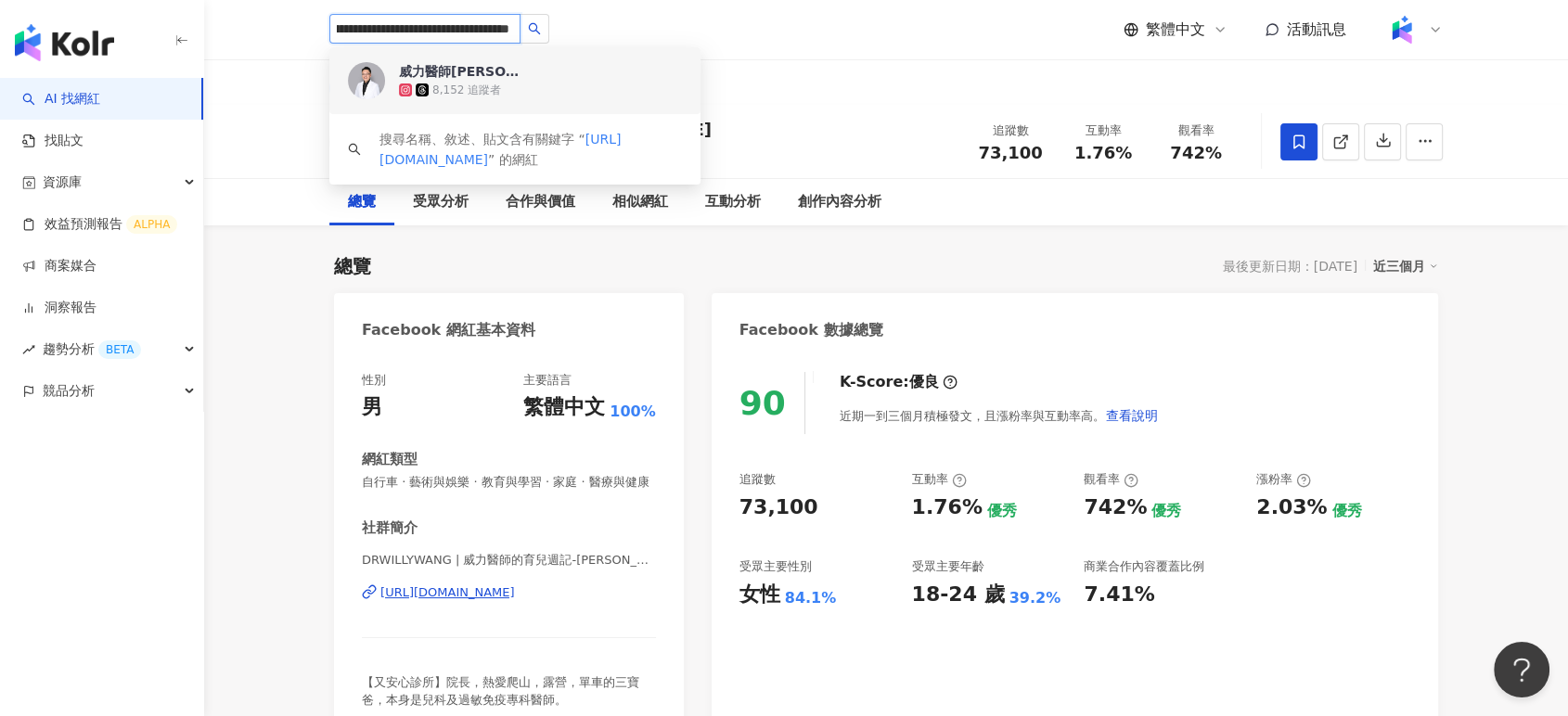
click at [546, 94] on div "8,152 追蹤者" at bounding box center [539, 90] width 283 height 18
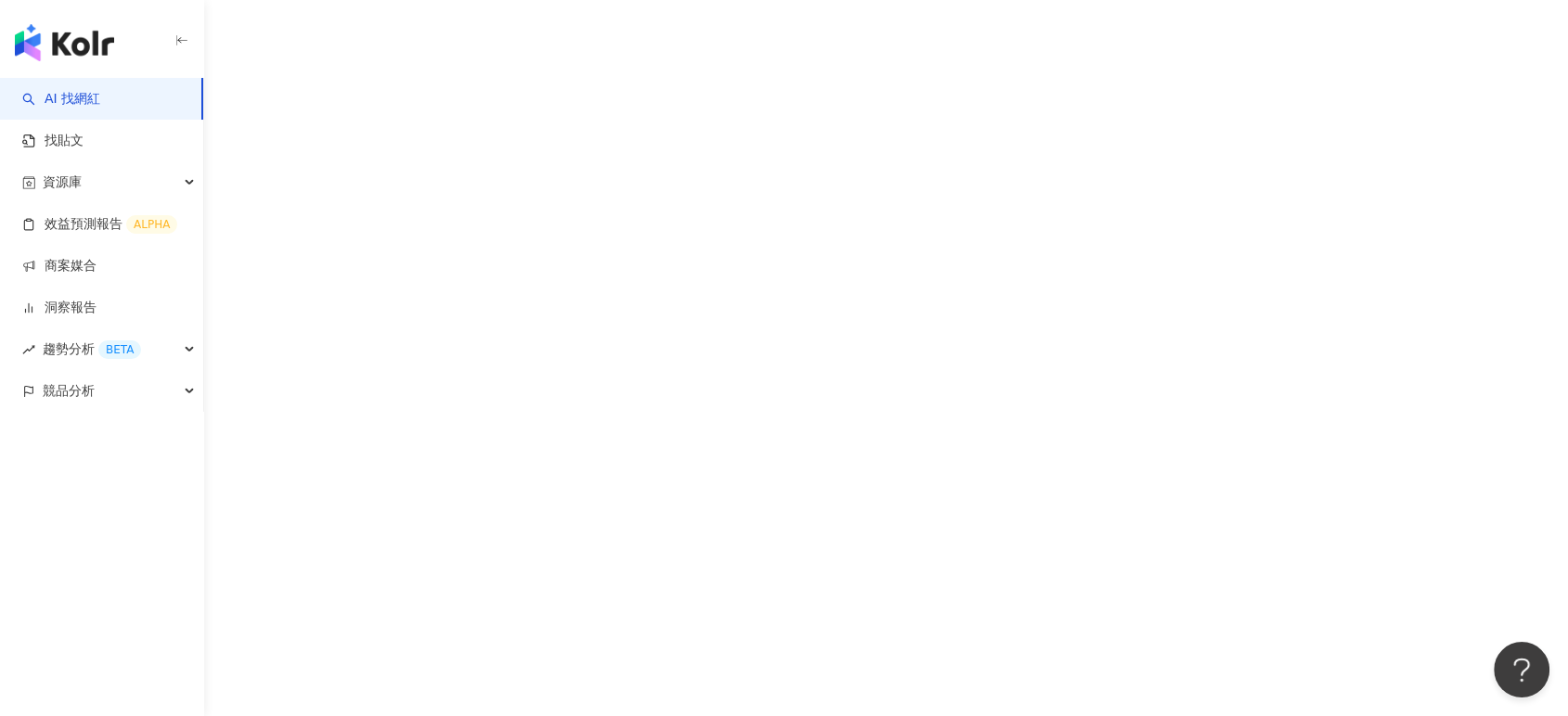
scroll to position [85, 0]
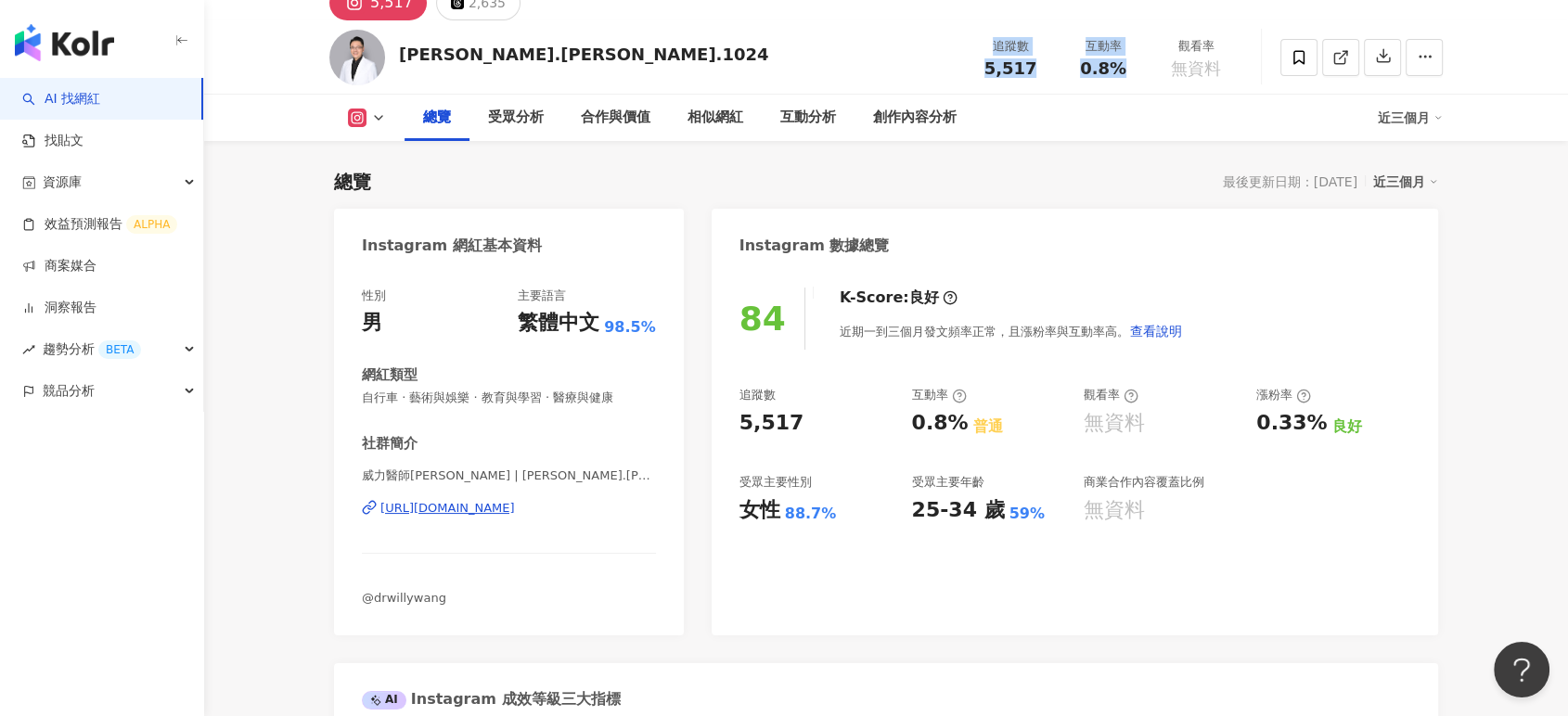
drag, startPoint x: 1012, startPoint y: 57, endPoint x: 1123, endPoint y: 71, distance: 111.9
click at [1123, 71] on div "追蹤數 5,517 互動率 0.8% 觀看率 無資料" at bounding box center [1103, 57] width 278 height 55
copy div "追蹤數 5,517 互動率 0.8%"
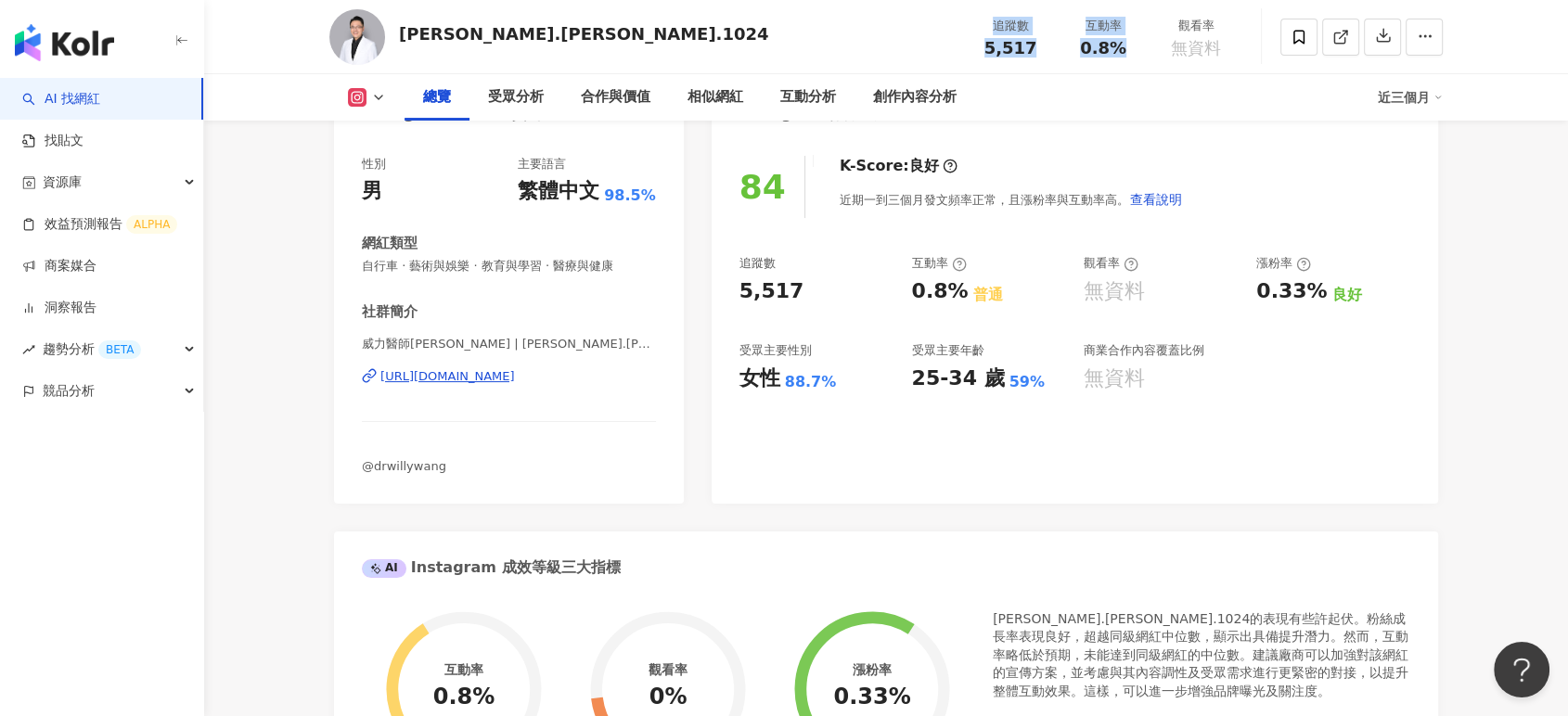
scroll to position [256, 0]
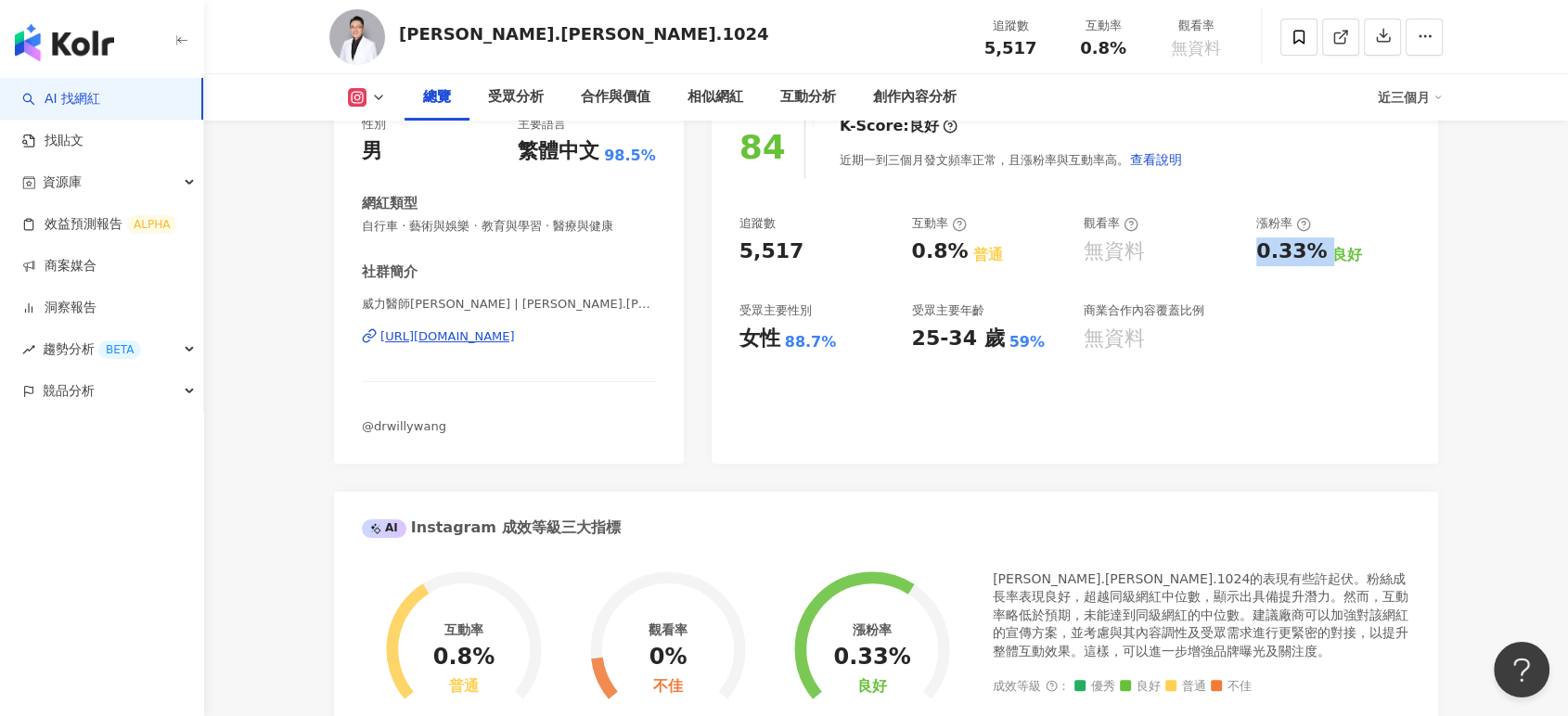
drag, startPoint x: 1254, startPoint y: 243, endPoint x: 1322, endPoint y: 252, distance: 68.6
click at [1322, 252] on div "追蹤數 5,517 互動率 0.8% 普通 觀看率 無資料 漲粉率 0.33% 良好 受眾主要性別 女性 88.7% 受眾主要年齡 25-34 歲 59% 商…" at bounding box center [1074, 284] width 671 height 137
copy div "0.33%"
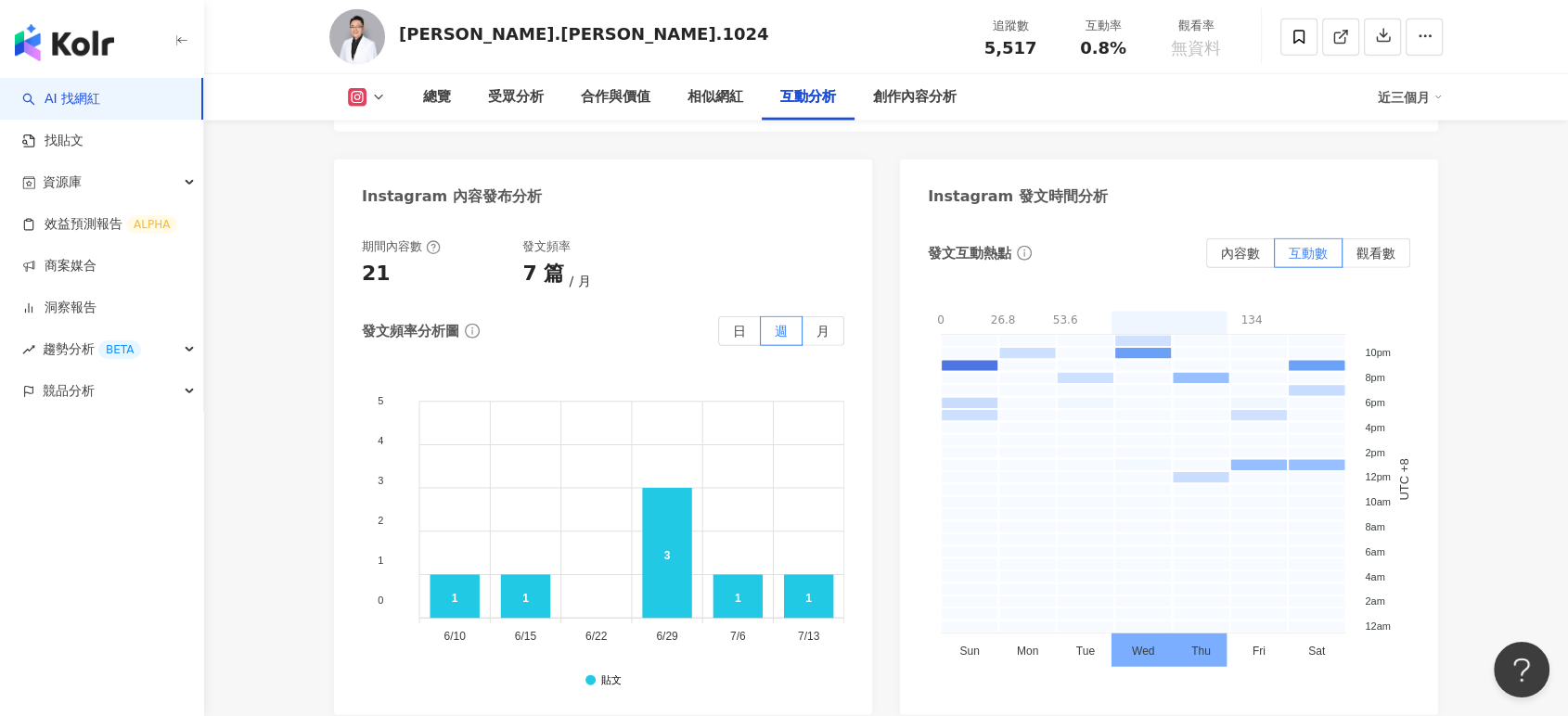
scroll to position [4380, 0]
